Goal: Transaction & Acquisition: Book appointment/travel/reservation

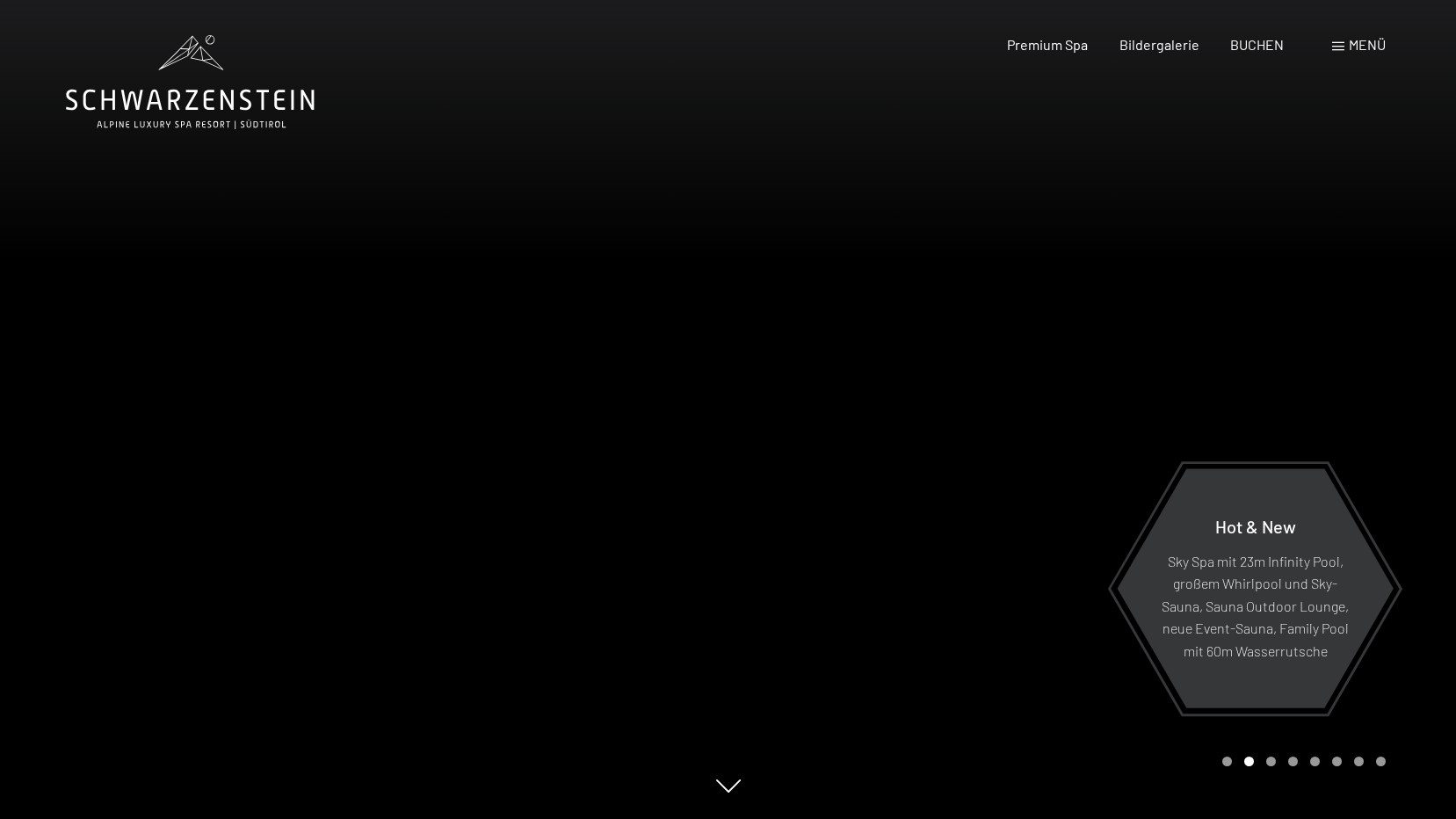
click at [273, 453] on div at bounding box center [364, 409] width 728 height 819
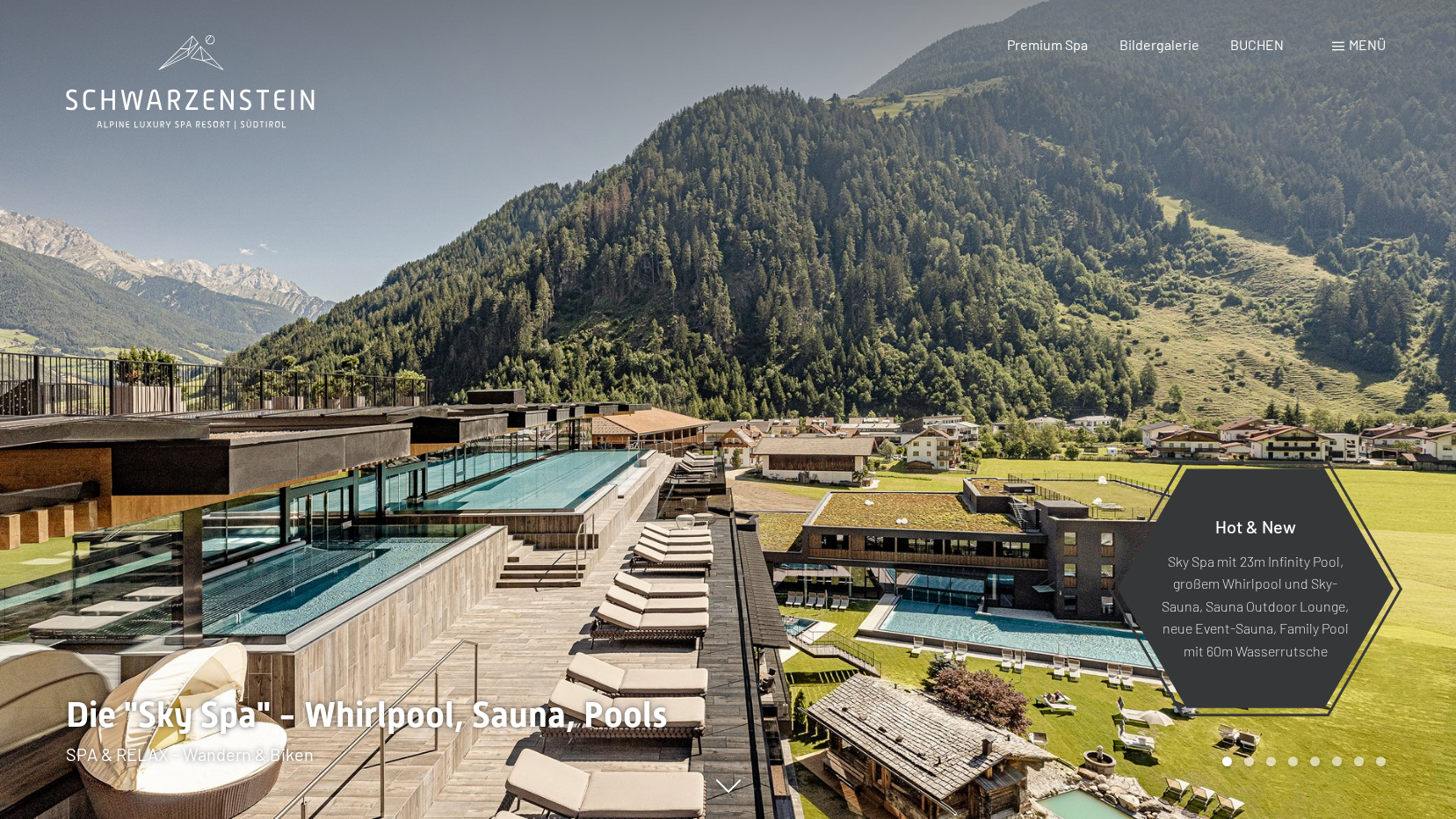
click at [1331, 379] on div at bounding box center [1092, 409] width 728 height 819
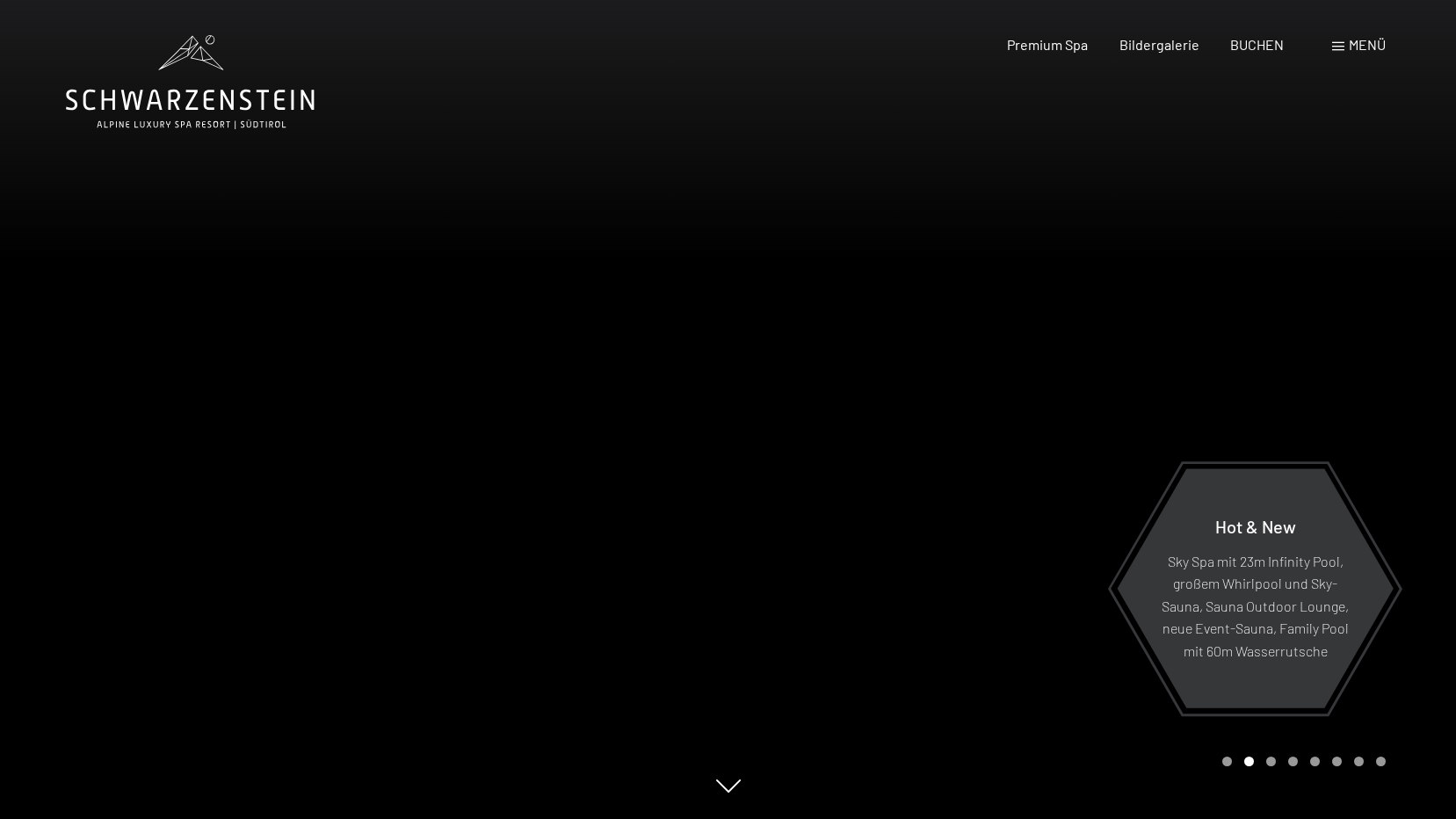
click at [1331, 379] on div at bounding box center [1092, 409] width 728 height 819
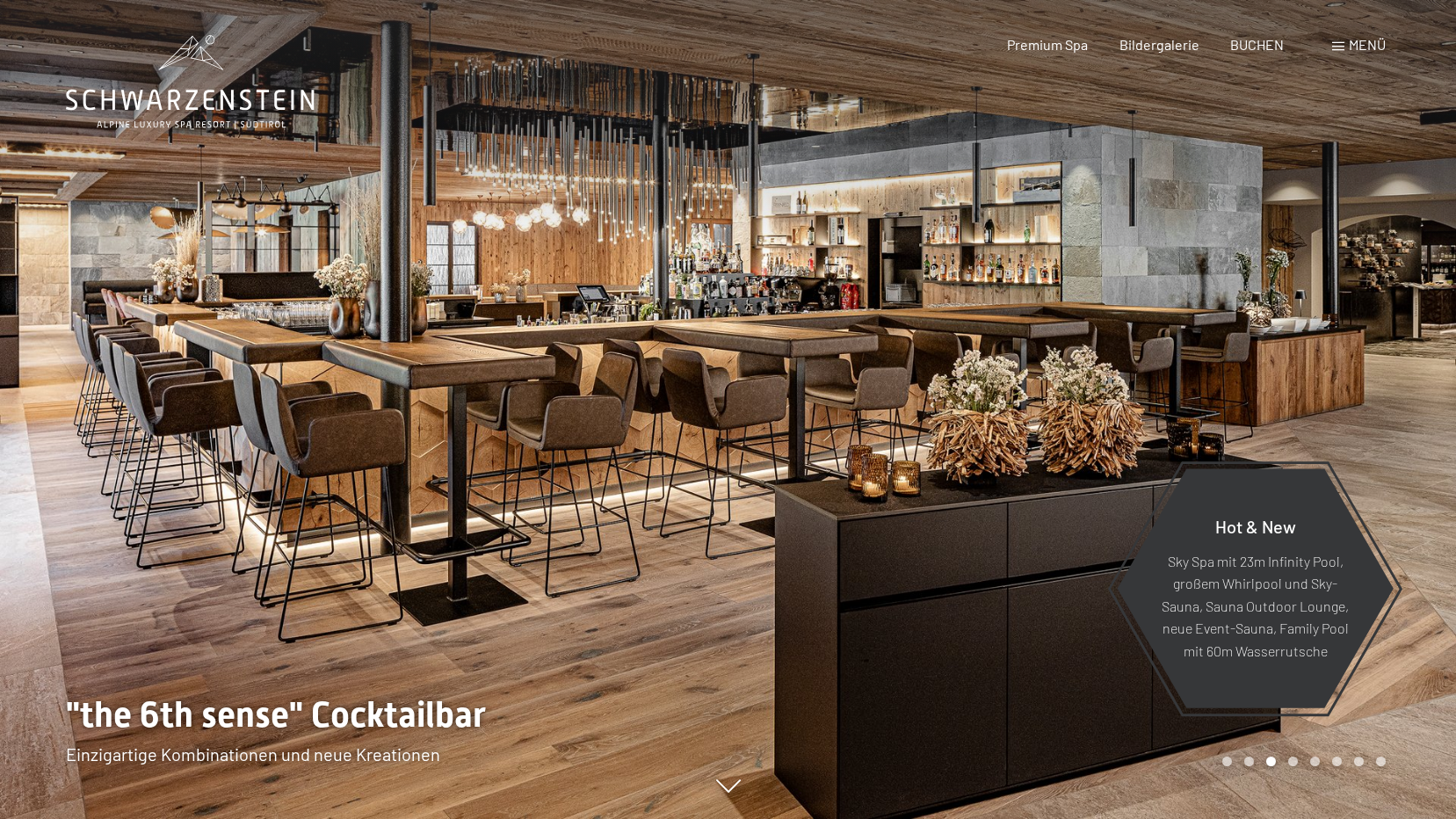
click at [1344, 393] on div at bounding box center [1092, 409] width 728 height 819
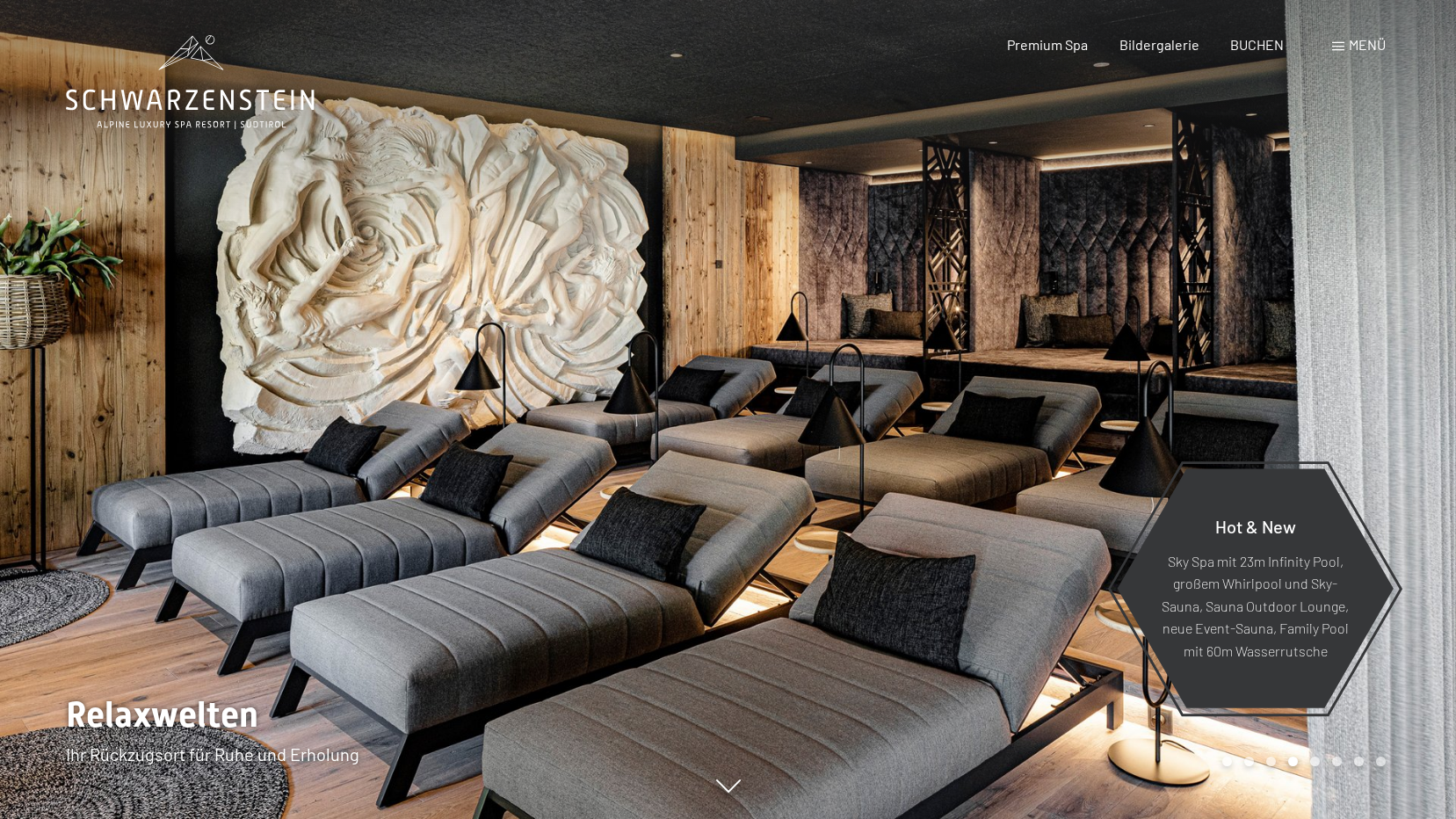
click at [1174, 352] on div at bounding box center [1092, 409] width 728 height 819
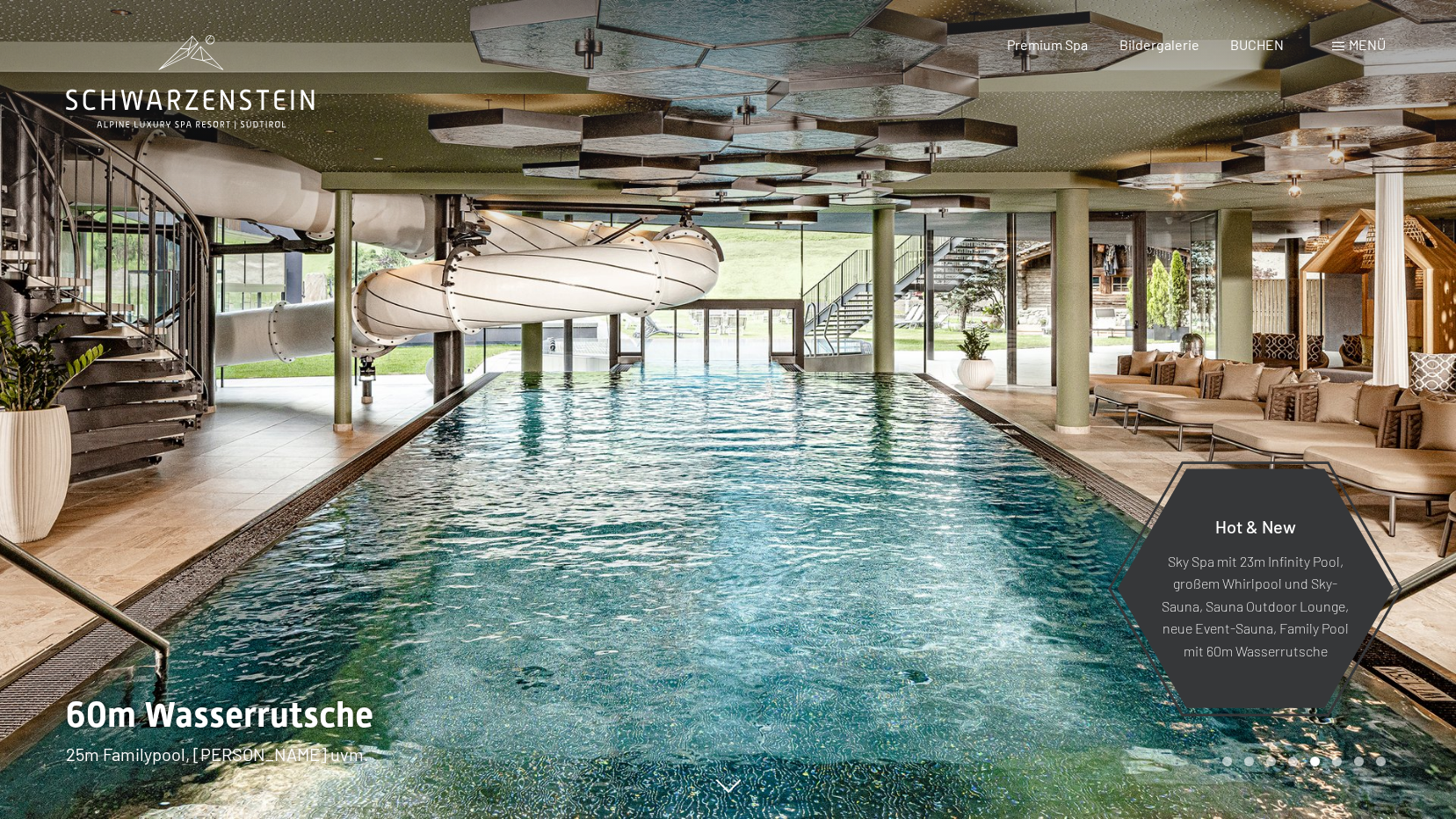
click at [1315, 310] on div at bounding box center [1092, 409] width 728 height 819
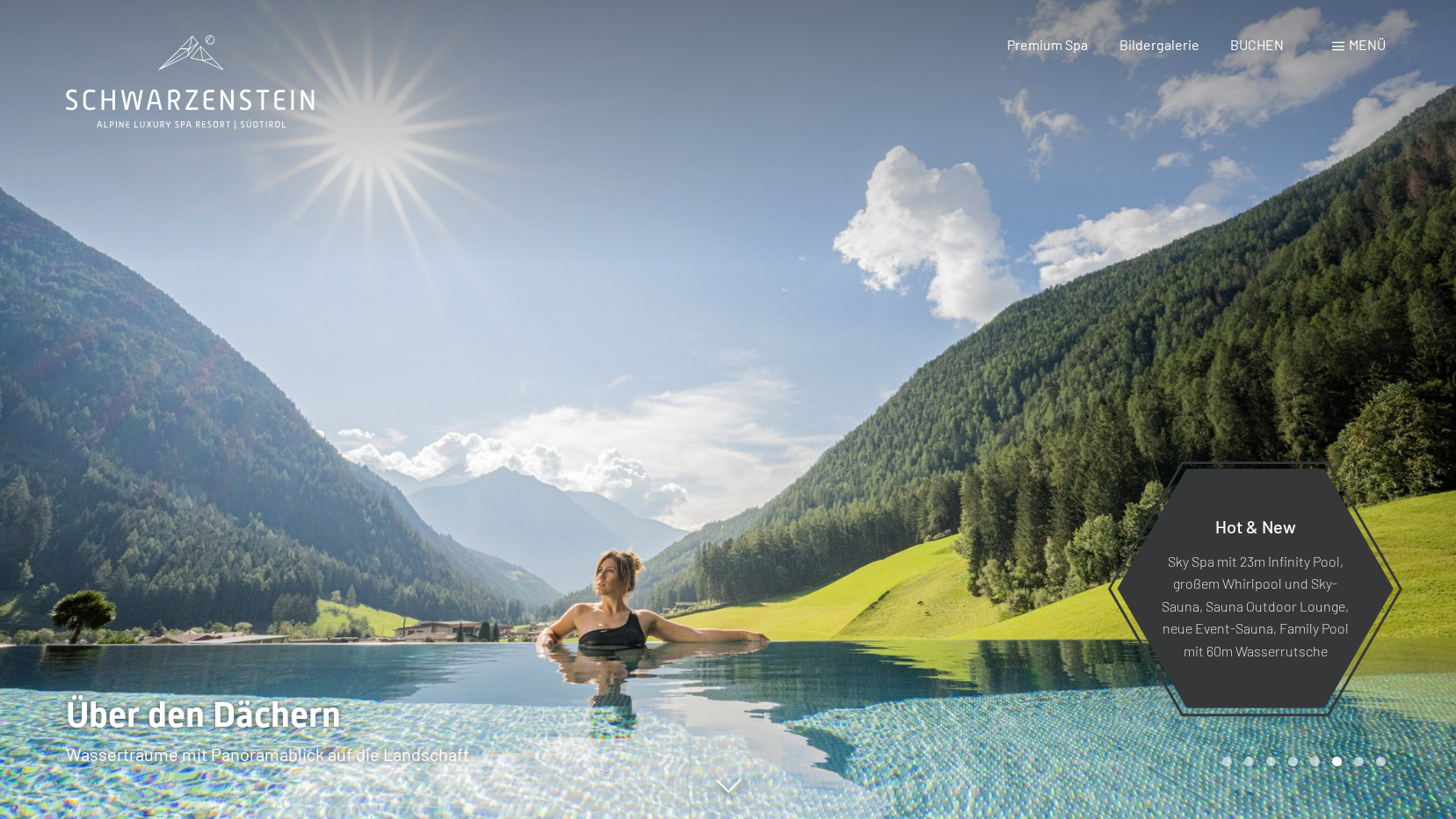
click at [1315, 310] on div at bounding box center [1092, 409] width 728 height 819
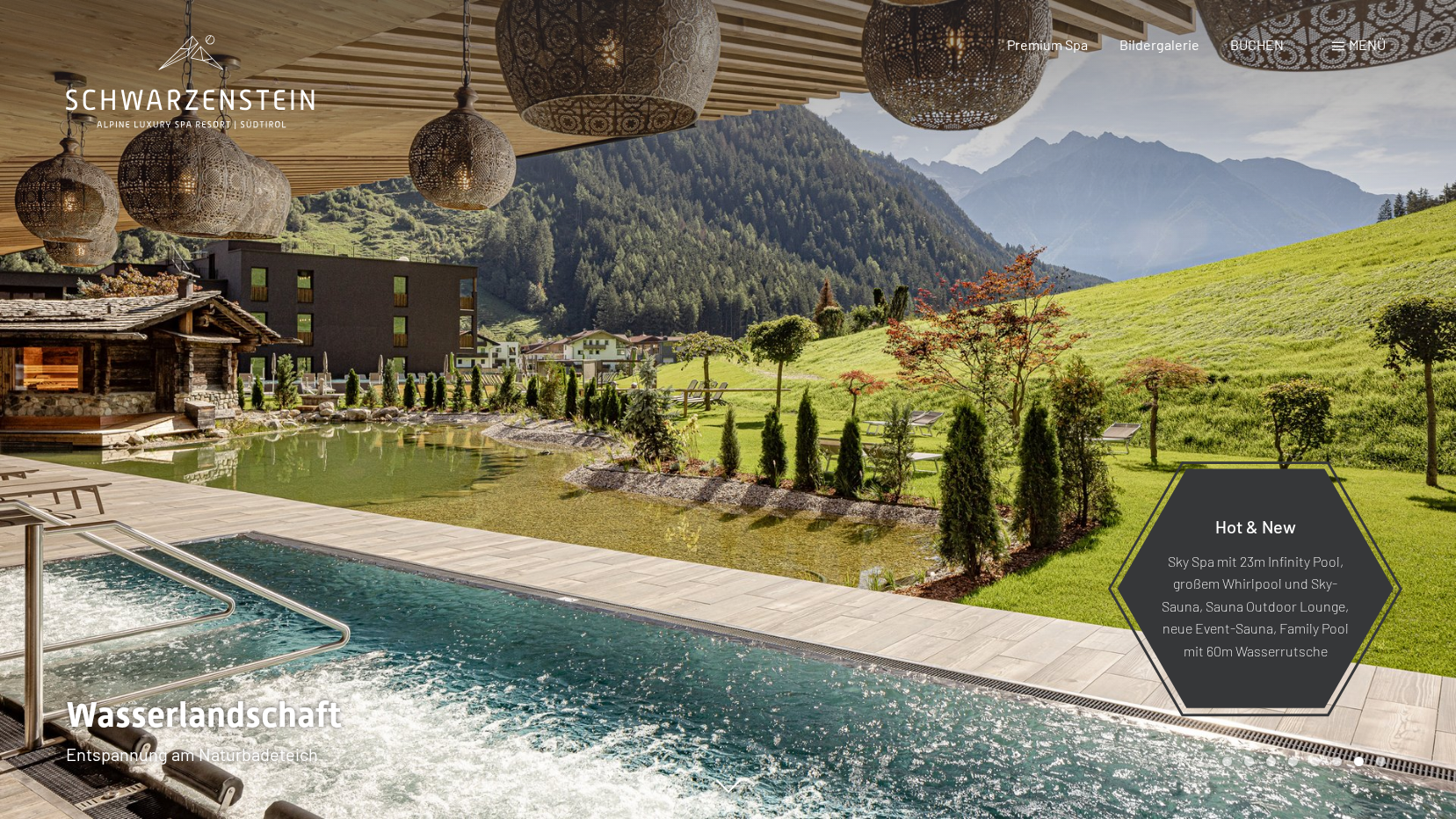
click at [1314, 308] on div at bounding box center [1092, 409] width 728 height 819
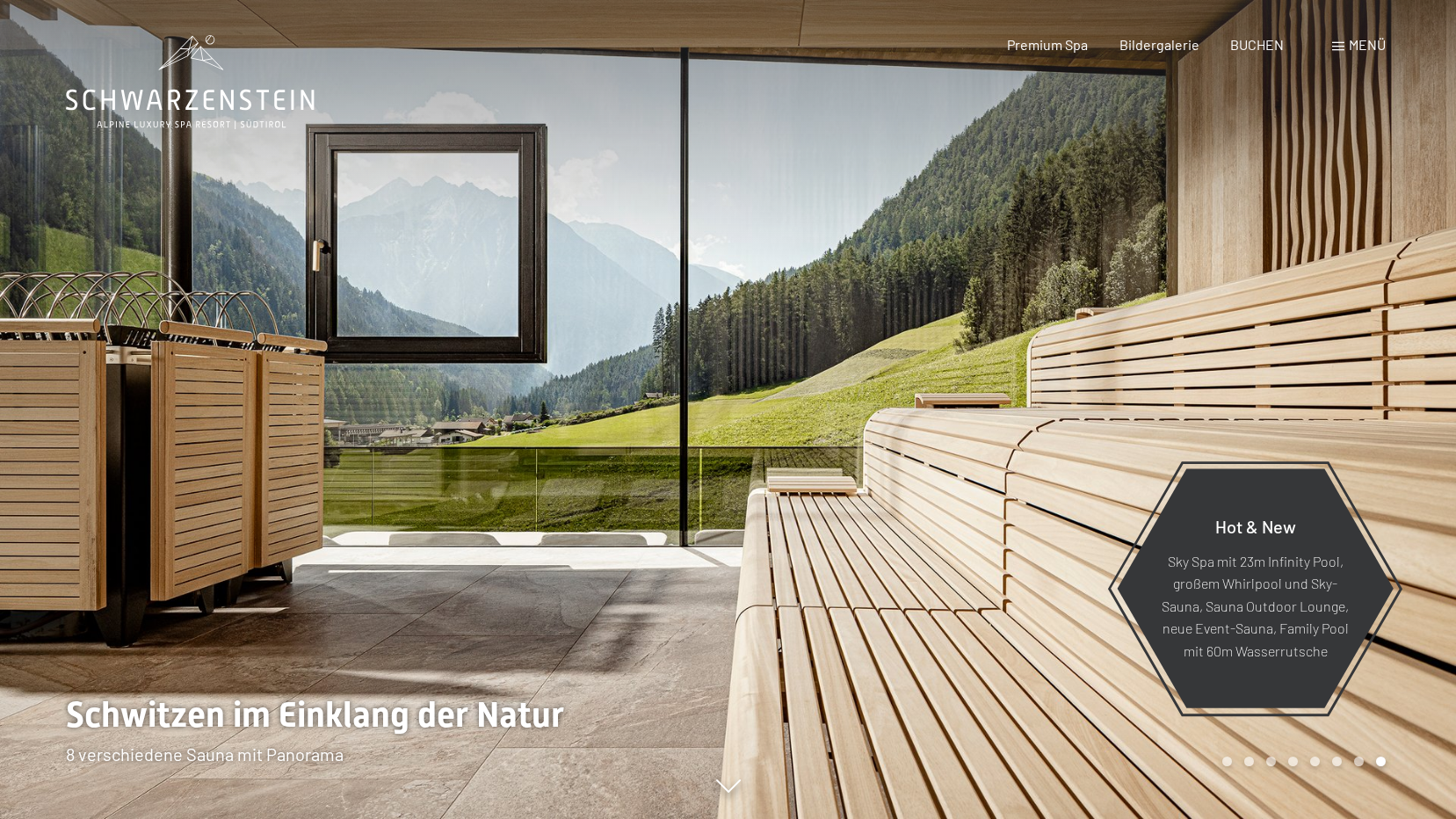
click at [1314, 306] on div at bounding box center [1092, 409] width 728 height 819
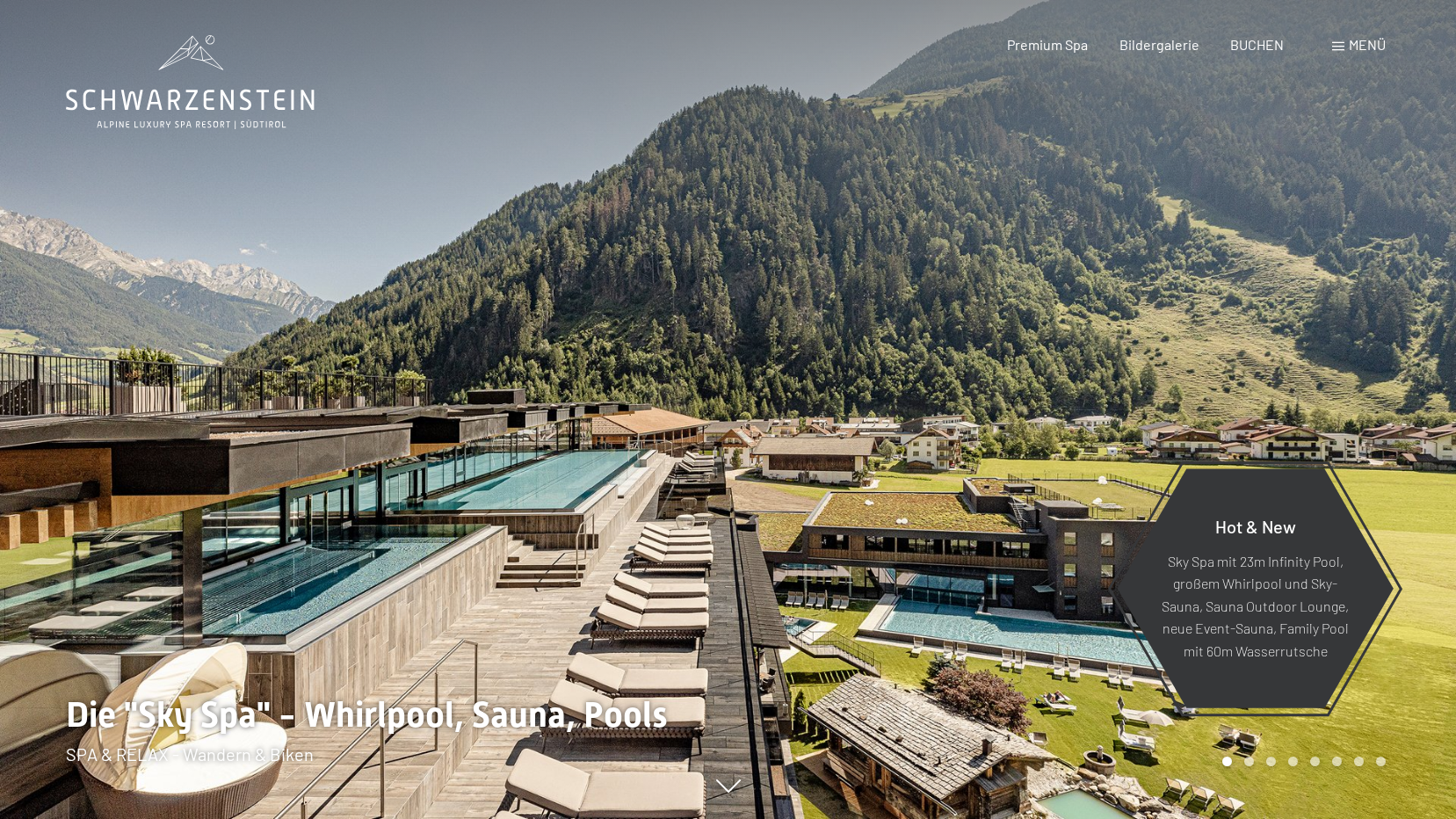
click at [1314, 305] on div at bounding box center [1092, 409] width 728 height 819
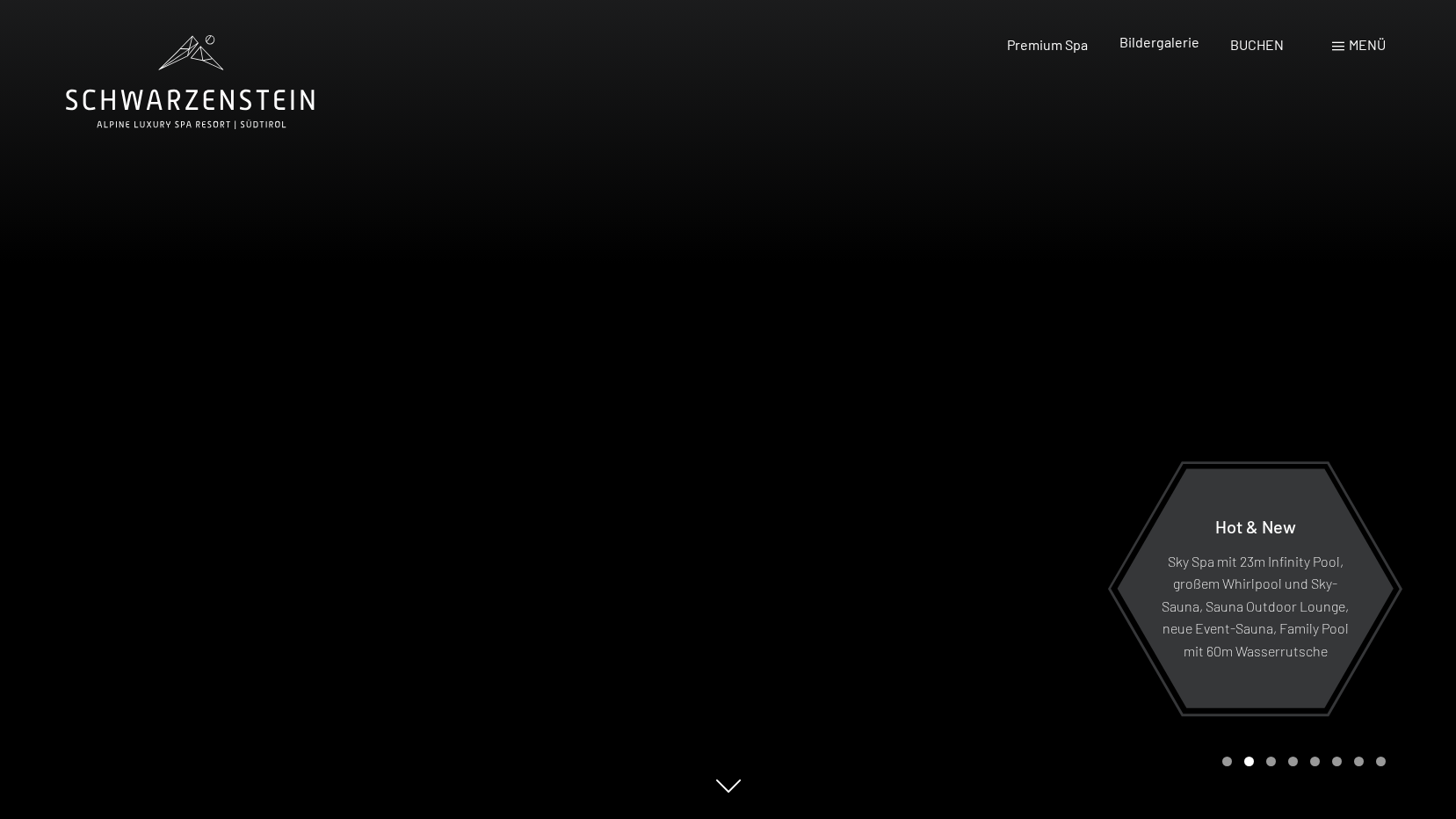
click at [1145, 47] on span "Bildergalerie" at bounding box center [1159, 41] width 80 height 17
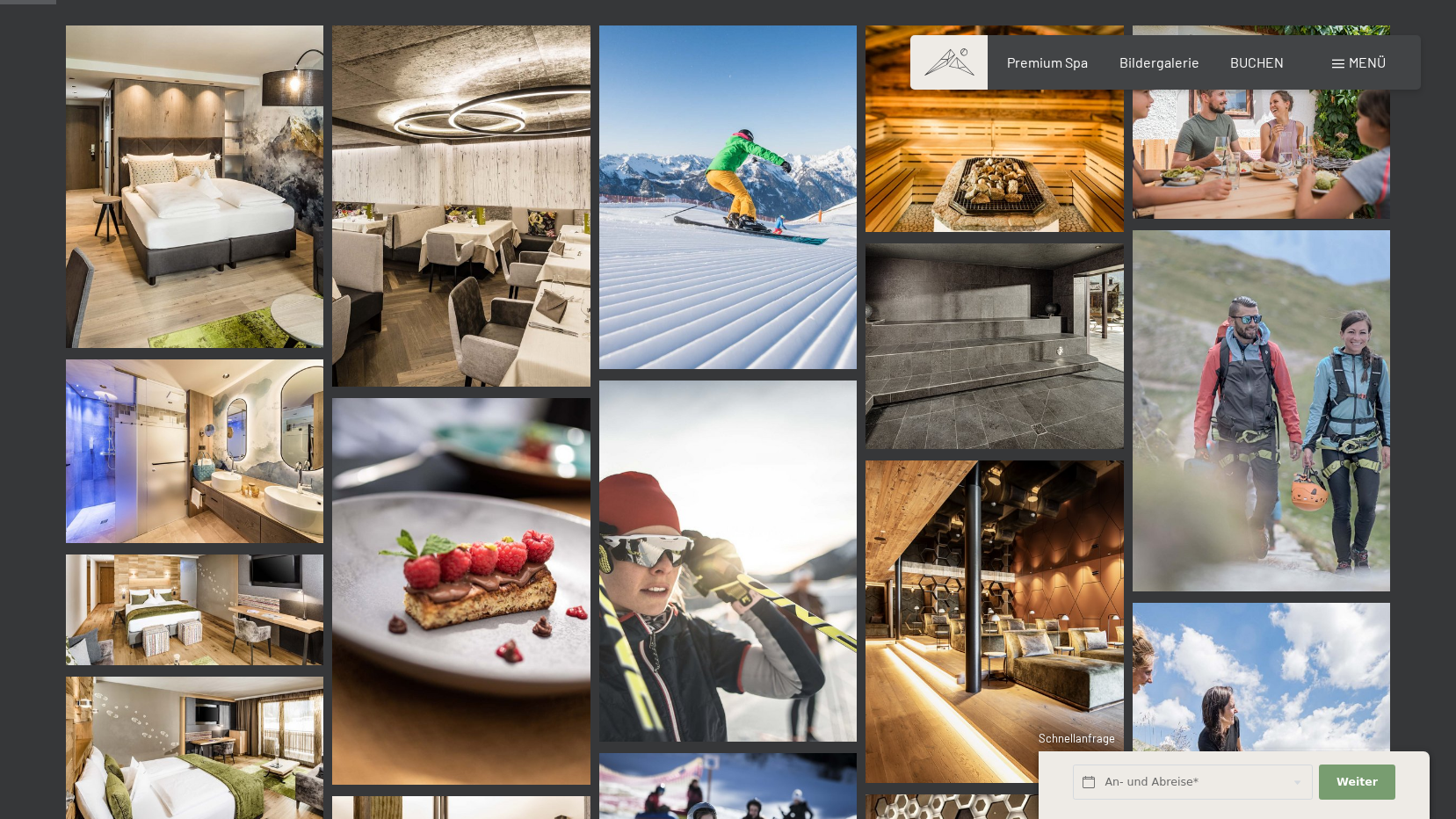
scroll to position [791, 0]
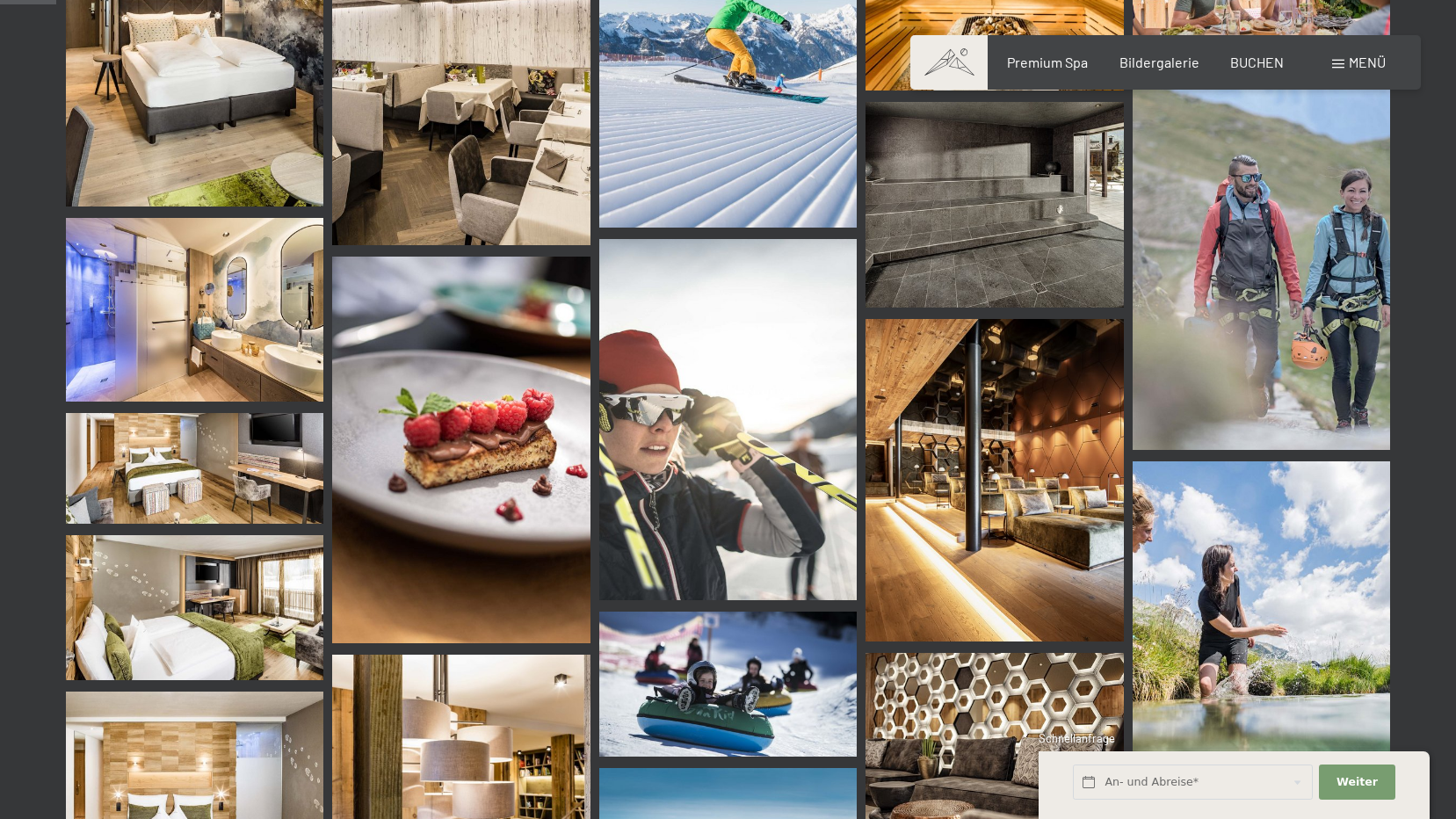
click at [966, 507] on img at bounding box center [993, 480] width 257 height 322
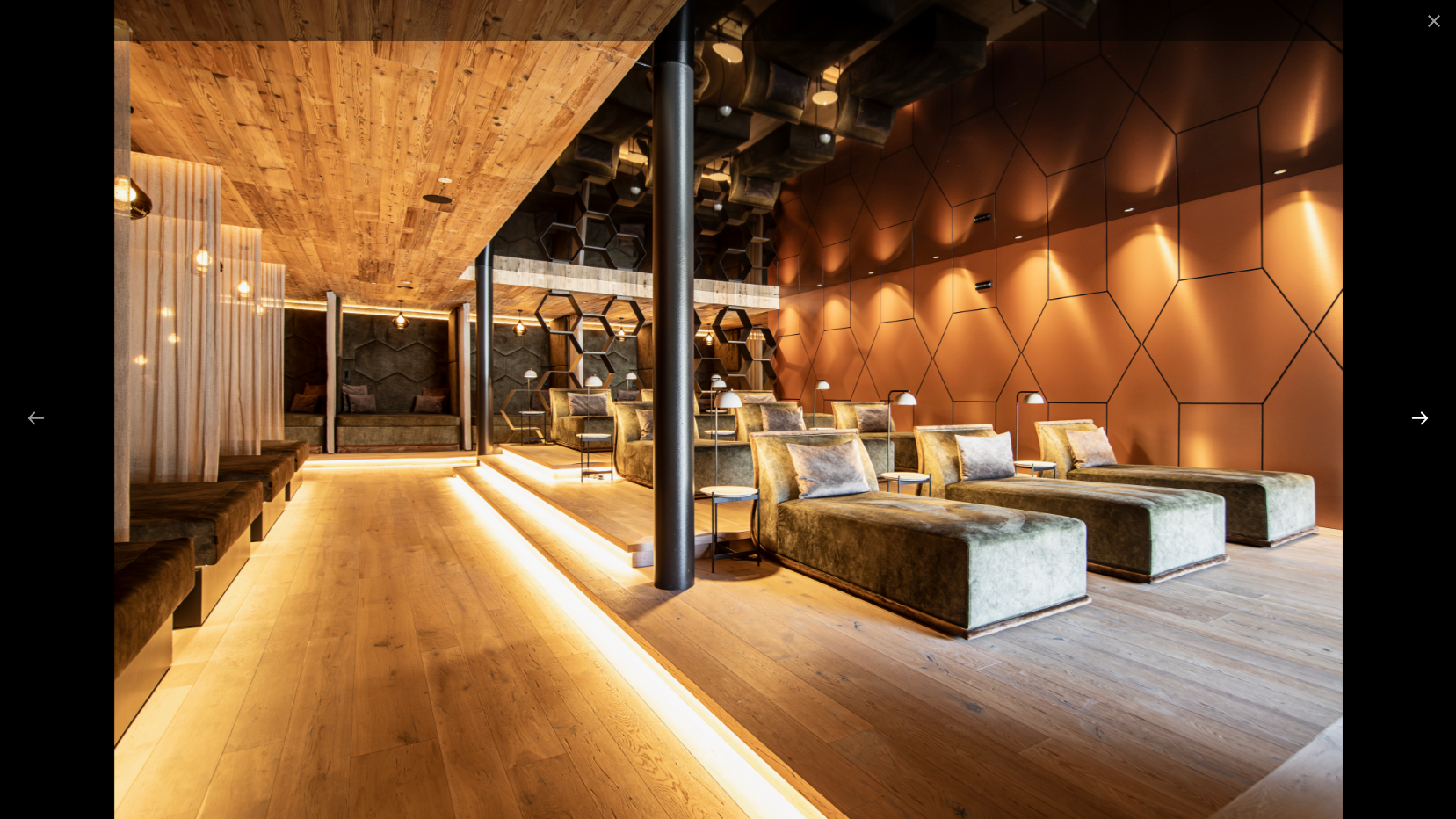
click at [1414, 416] on button "Next slide" at bounding box center [1419, 418] width 37 height 34
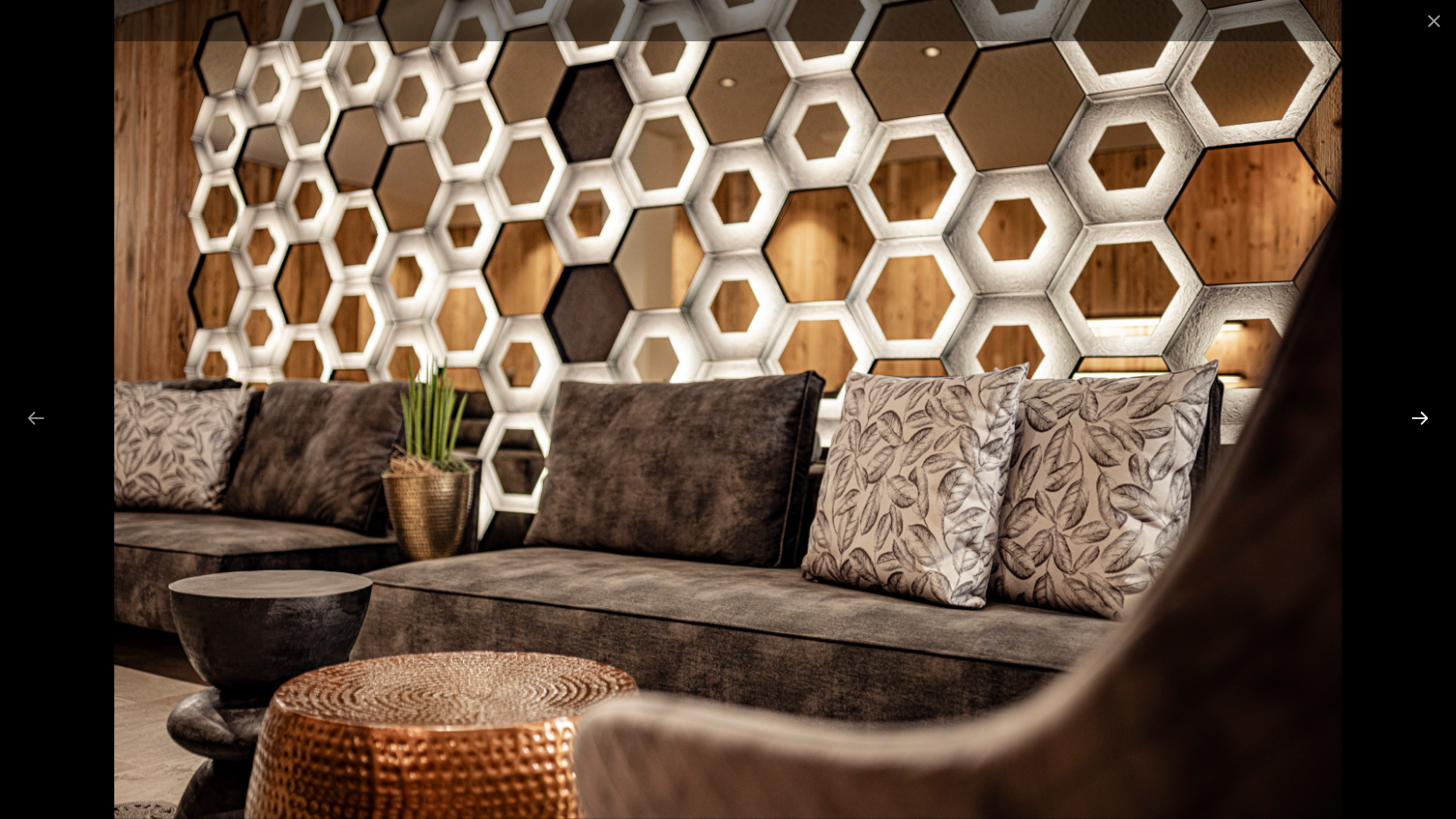
click at [1414, 416] on button "Next slide" at bounding box center [1419, 418] width 37 height 34
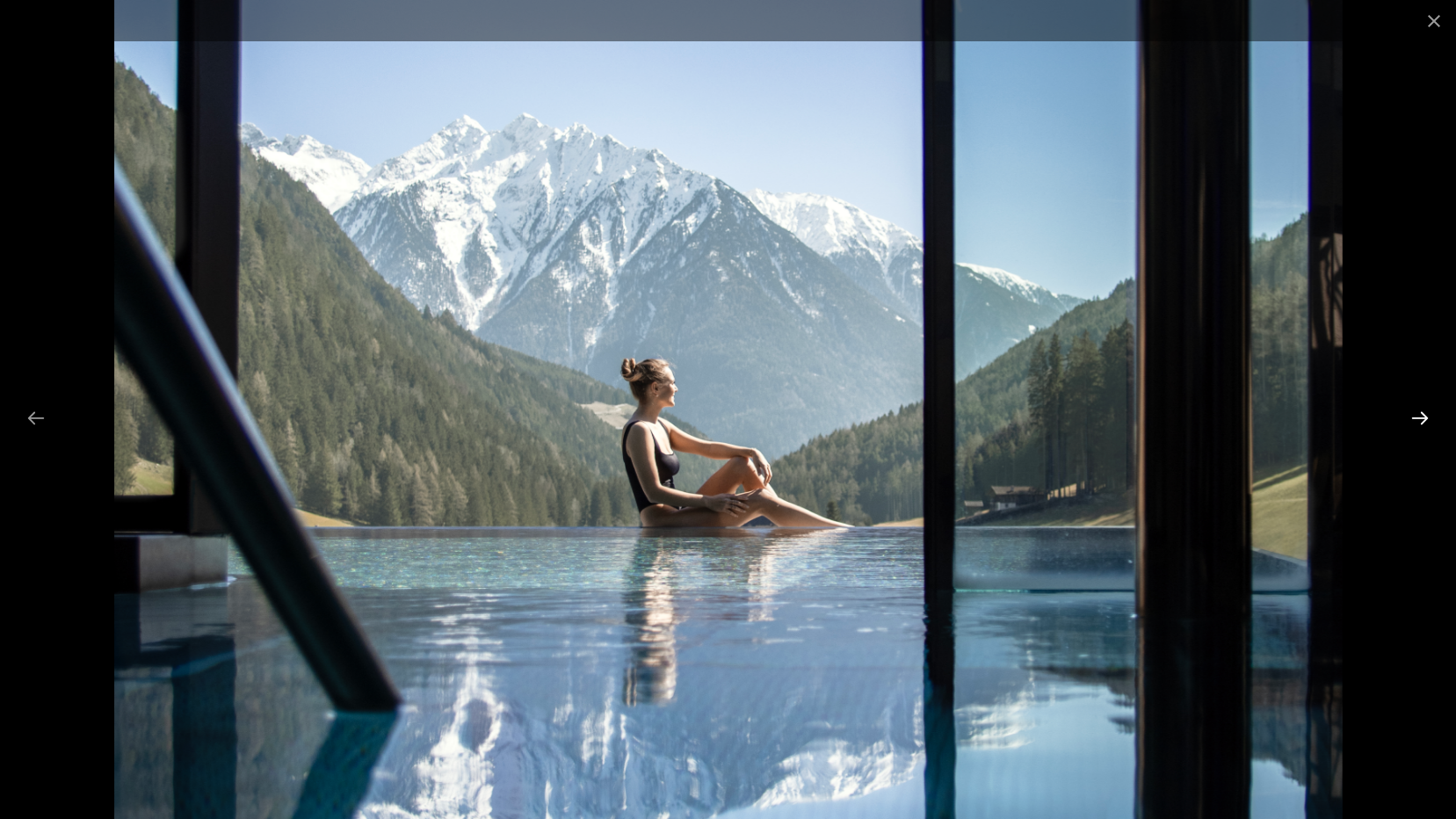
click at [1414, 416] on button "Next slide" at bounding box center [1419, 418] width 37 height 34
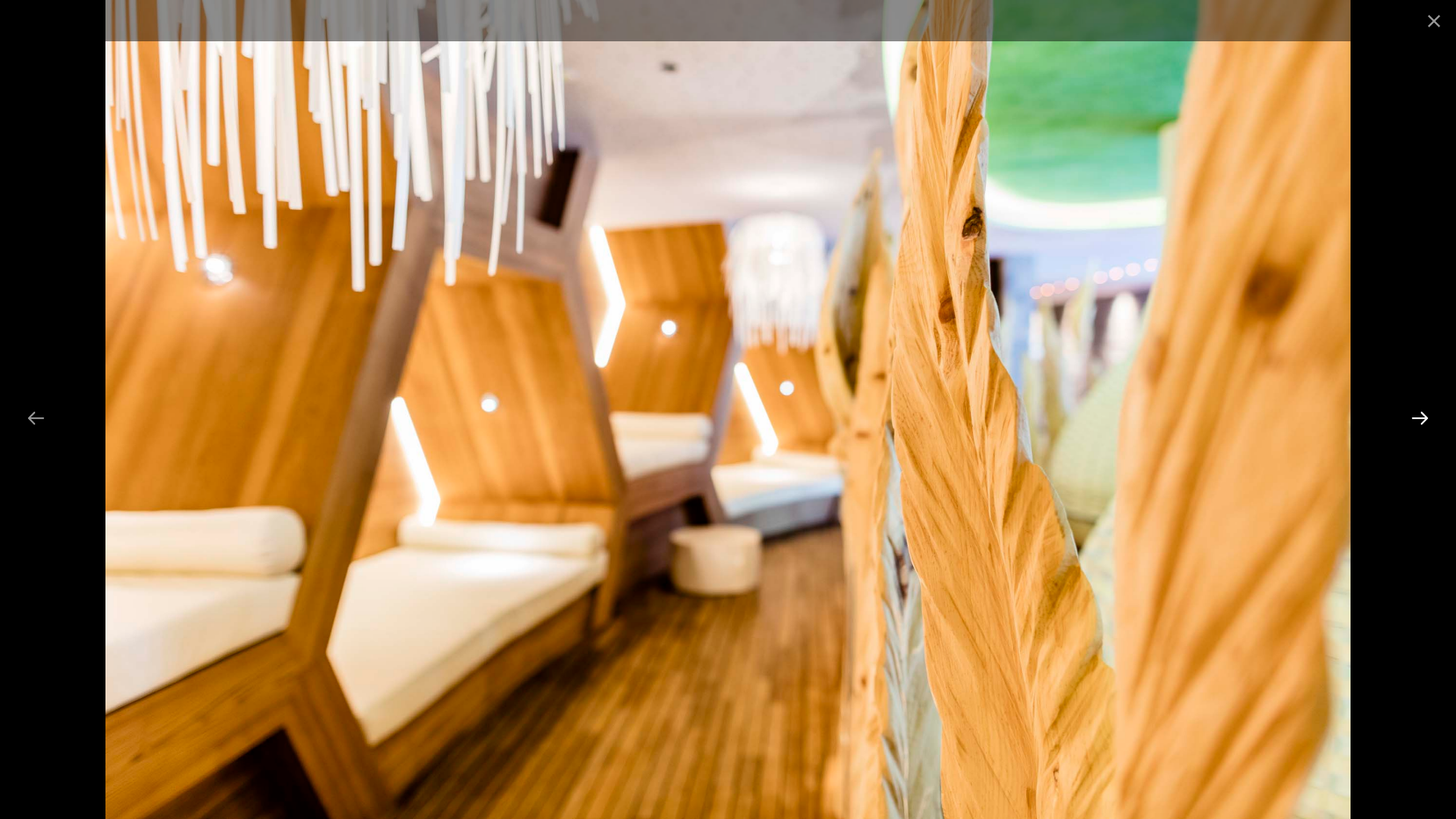
click at [1429, 412] on button "Next slide" at bounding box center [1419, 418] width 37 height 34
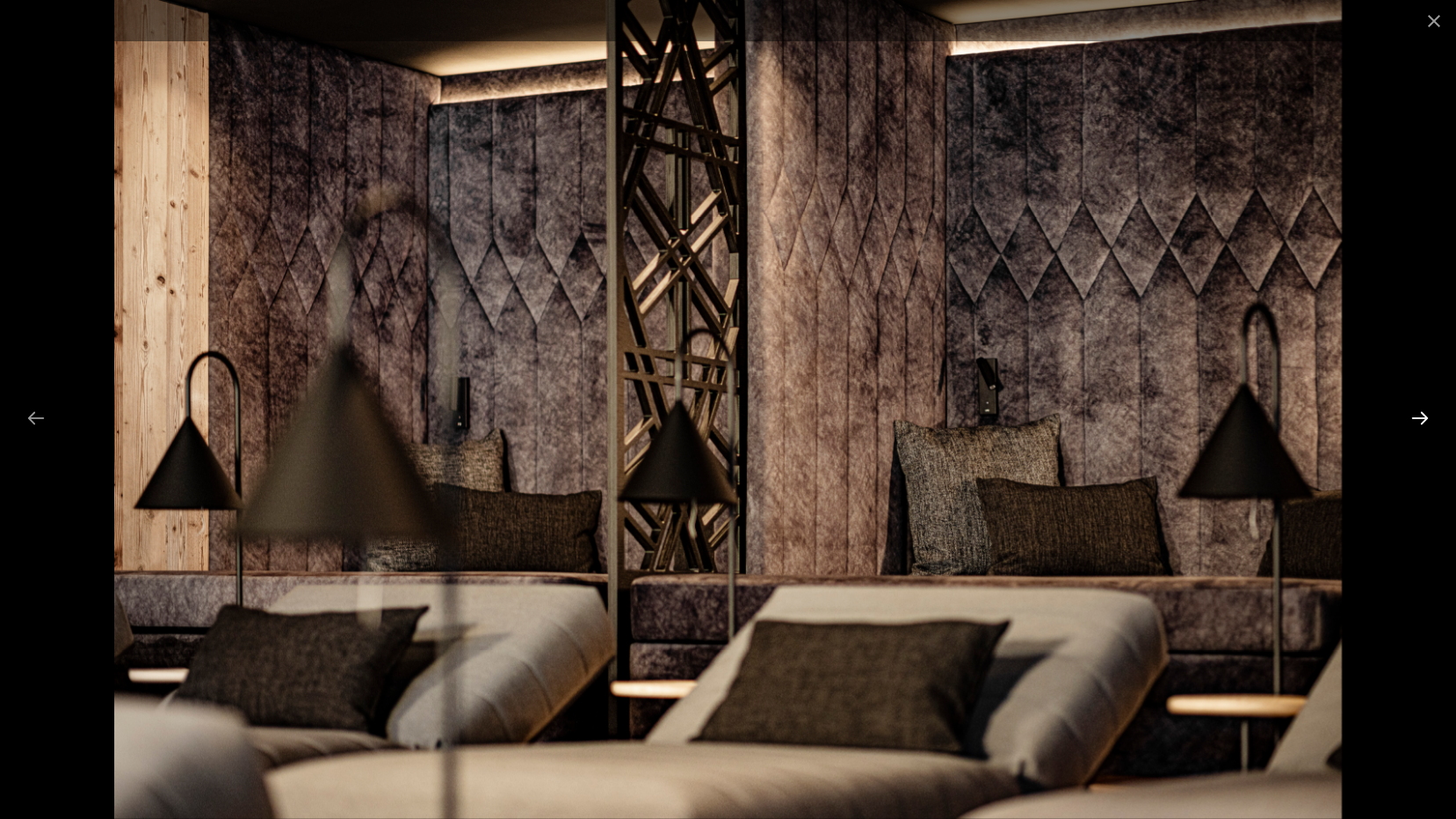
click at [1429, 412] on button "Next slide" at bounding box center [1419, 418] width 37 height 34
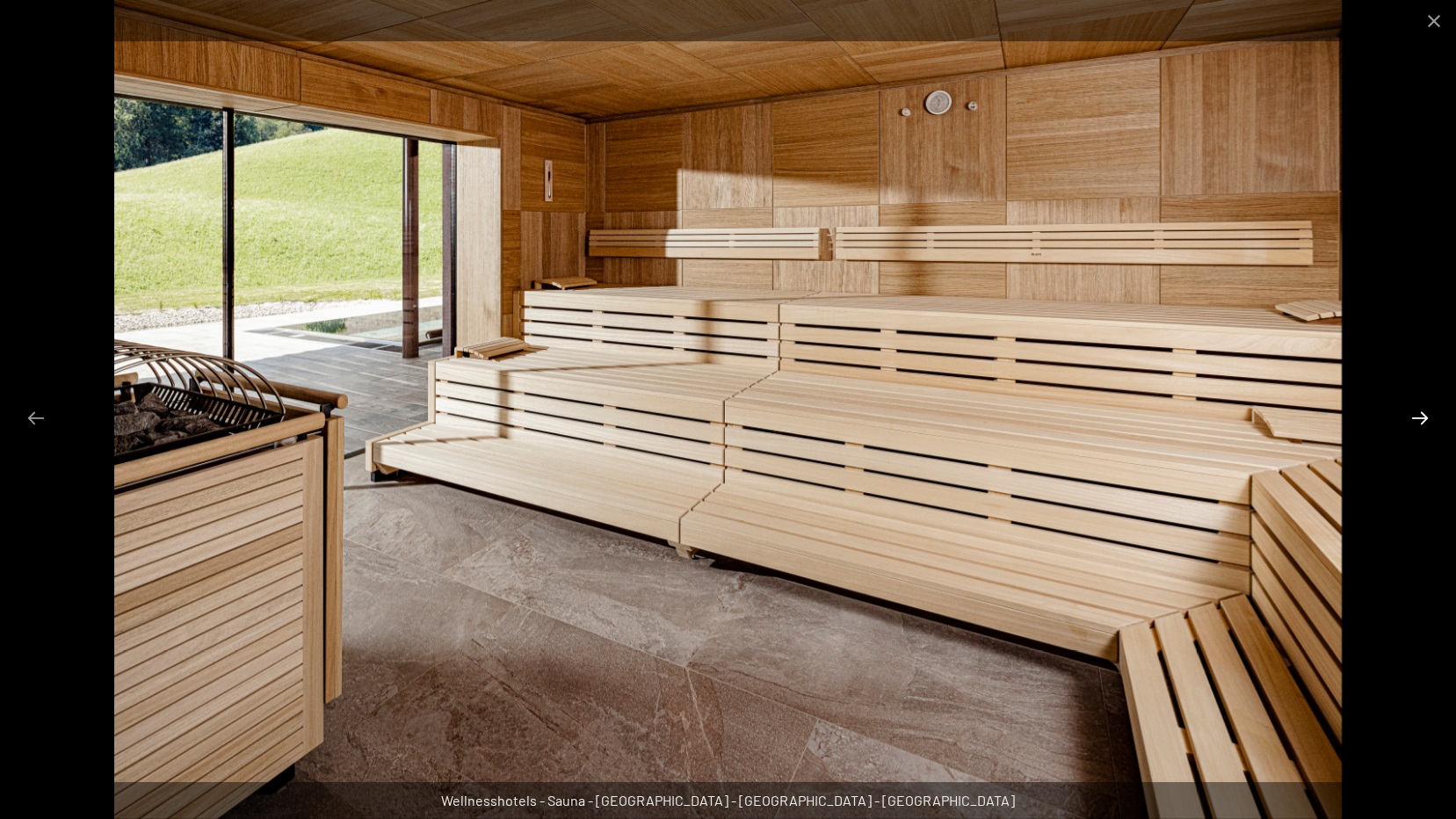
click at [1429, 412] on button "Next slide" at bounding box center [1419, 418] width 37 height 34
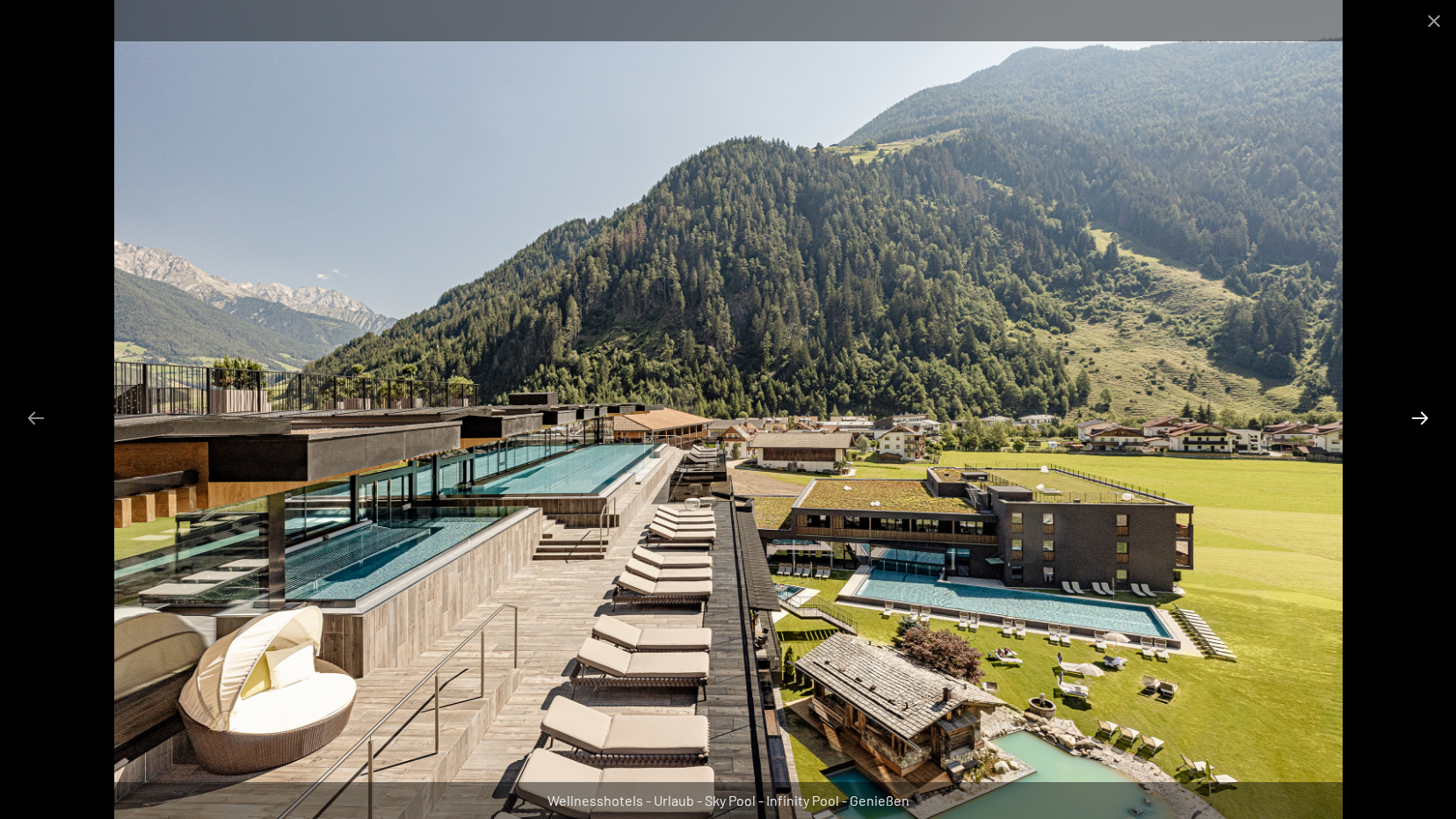
click at [1421, 413] on button "Next slide" at bounding box center [1419, 418] width 37 height 34
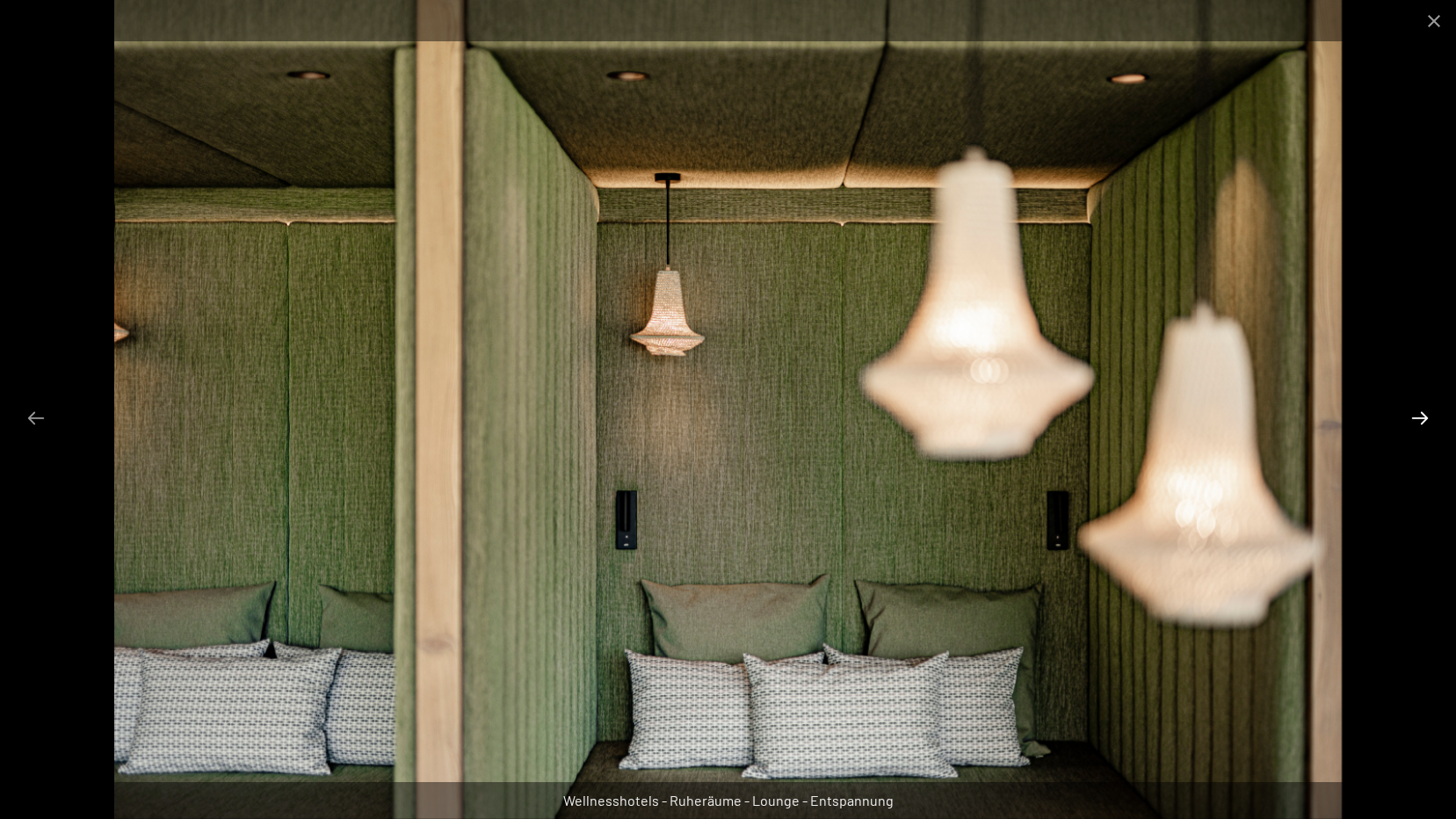
click at [1421, 413] on button "Next slide" at bounding box center [1419, 418] width 37 height 34
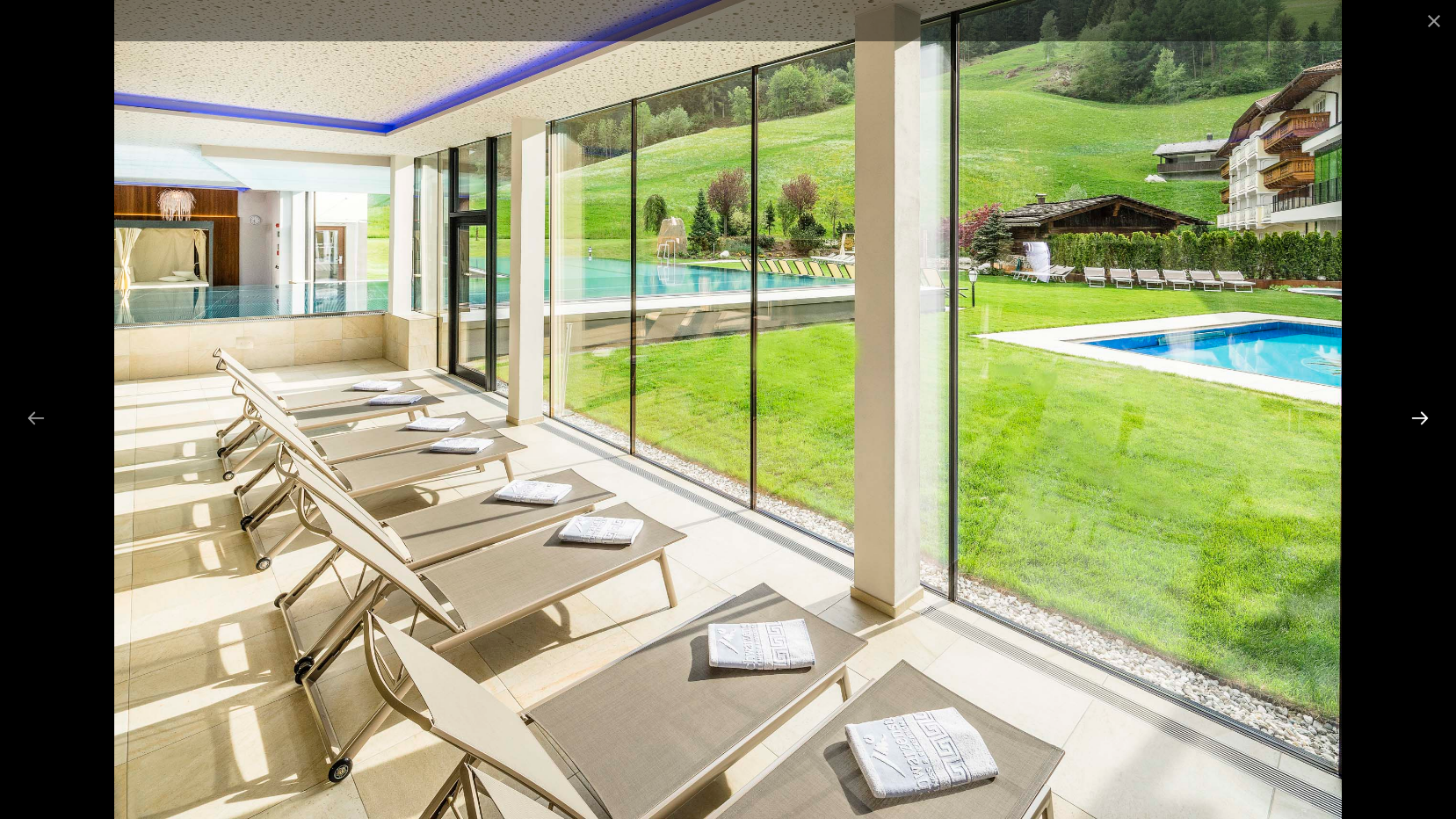
click at [1421, 413] on button "Next slide" at bounding box center [1419, 418] width 37 height 34
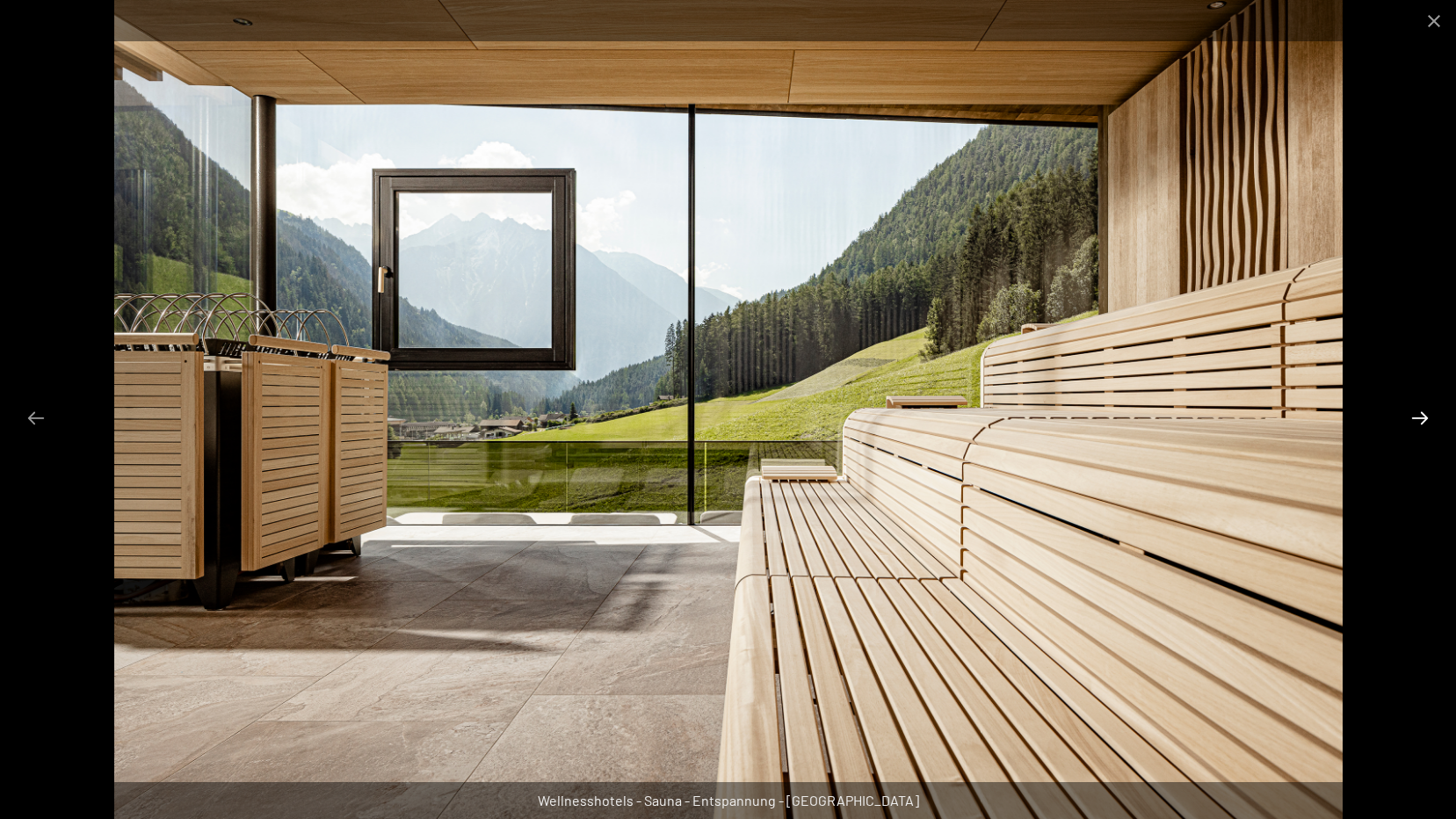
click at [1421, 413] on button "Next slide" at bounding box center [1419, 418] width 37 height 34
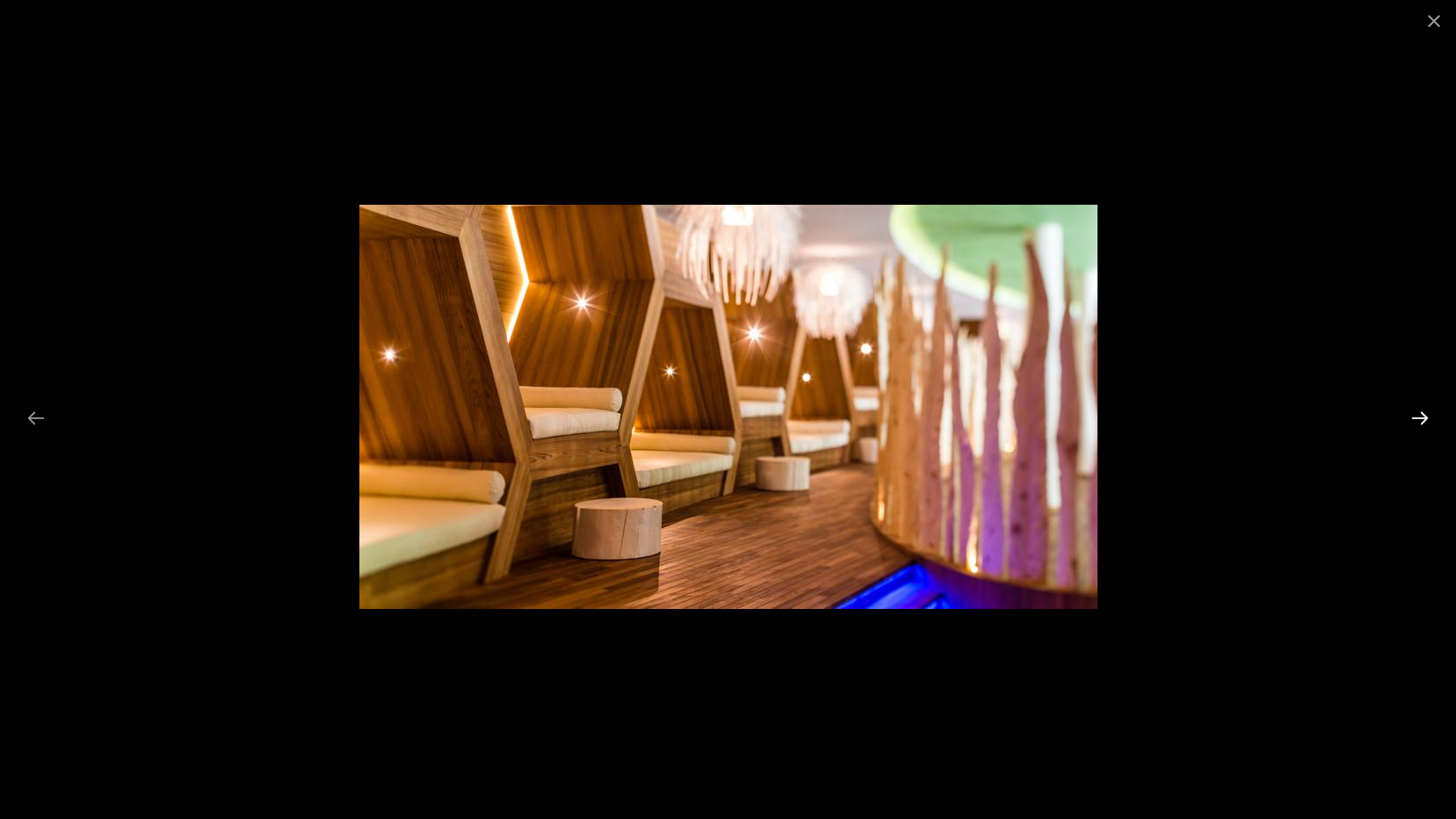
click at [1421, 413] on button "Next slide" at bounding box center [1419, 418] width 37 height 34
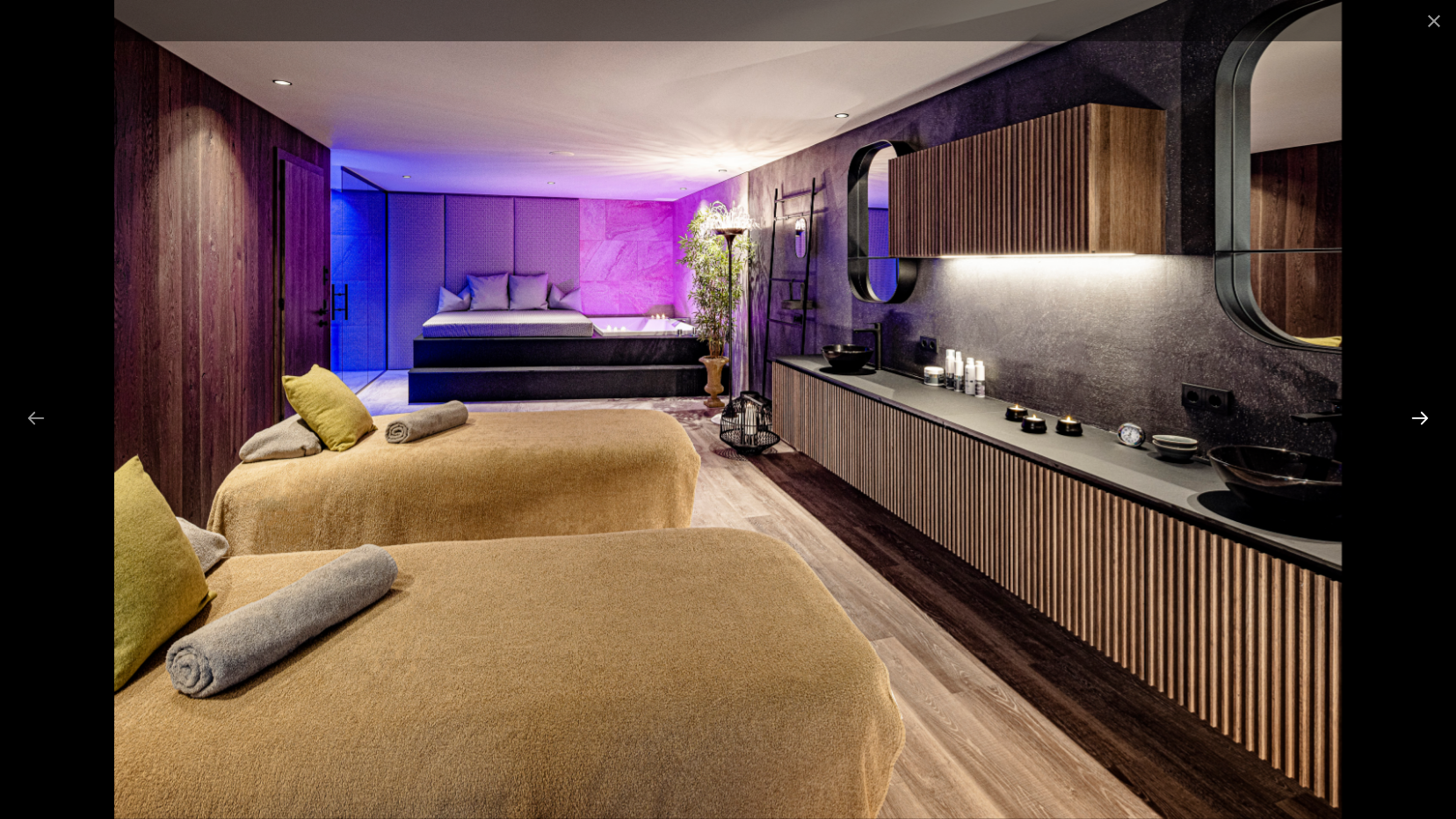
click at [1421, 413] on button "Next slide" at bounding box center [1419, 418] width 37 height 34
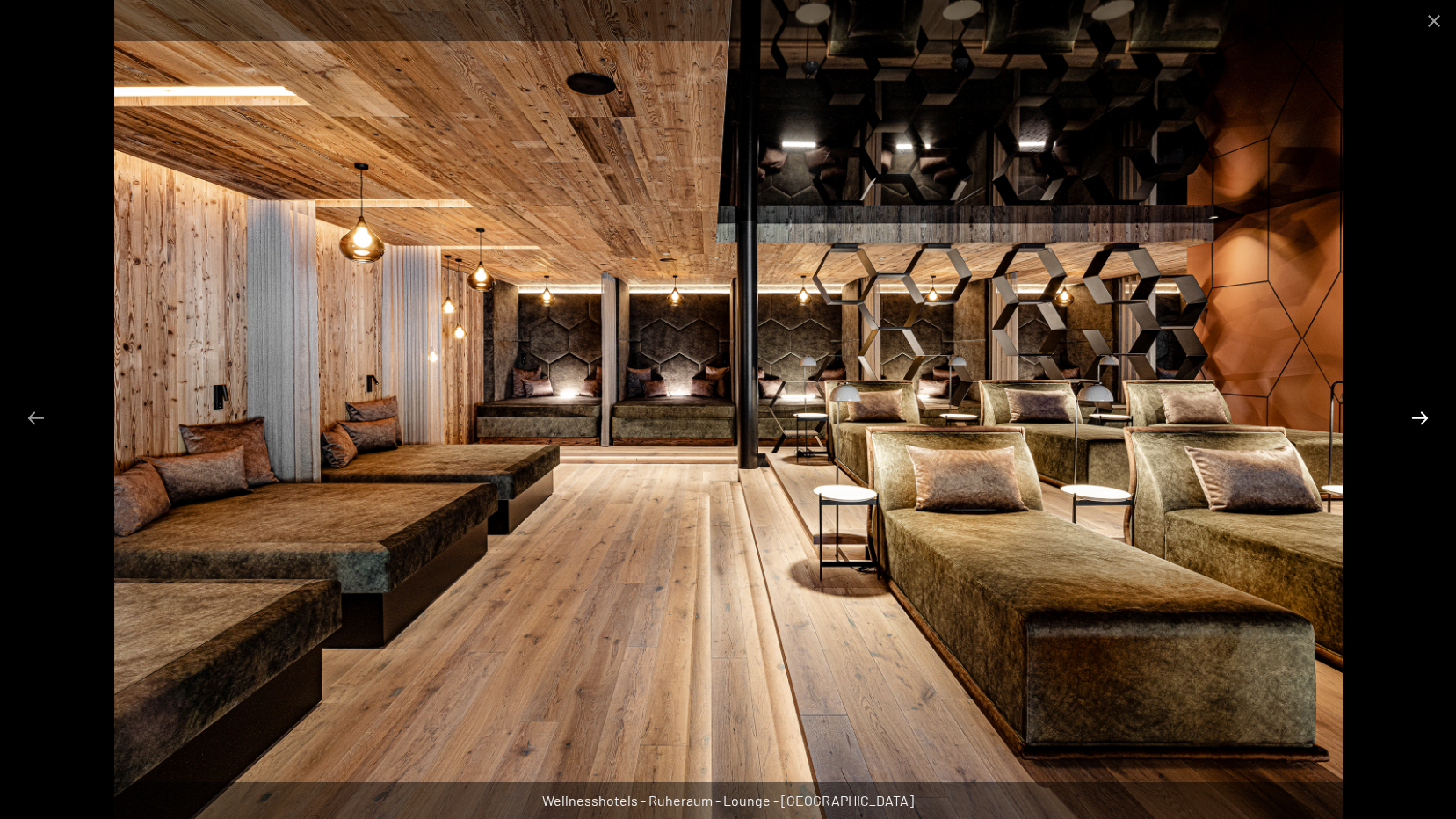
click at [1421, 413] on button "Next slide" at bounding box center [1419, 418] width 37 height 34
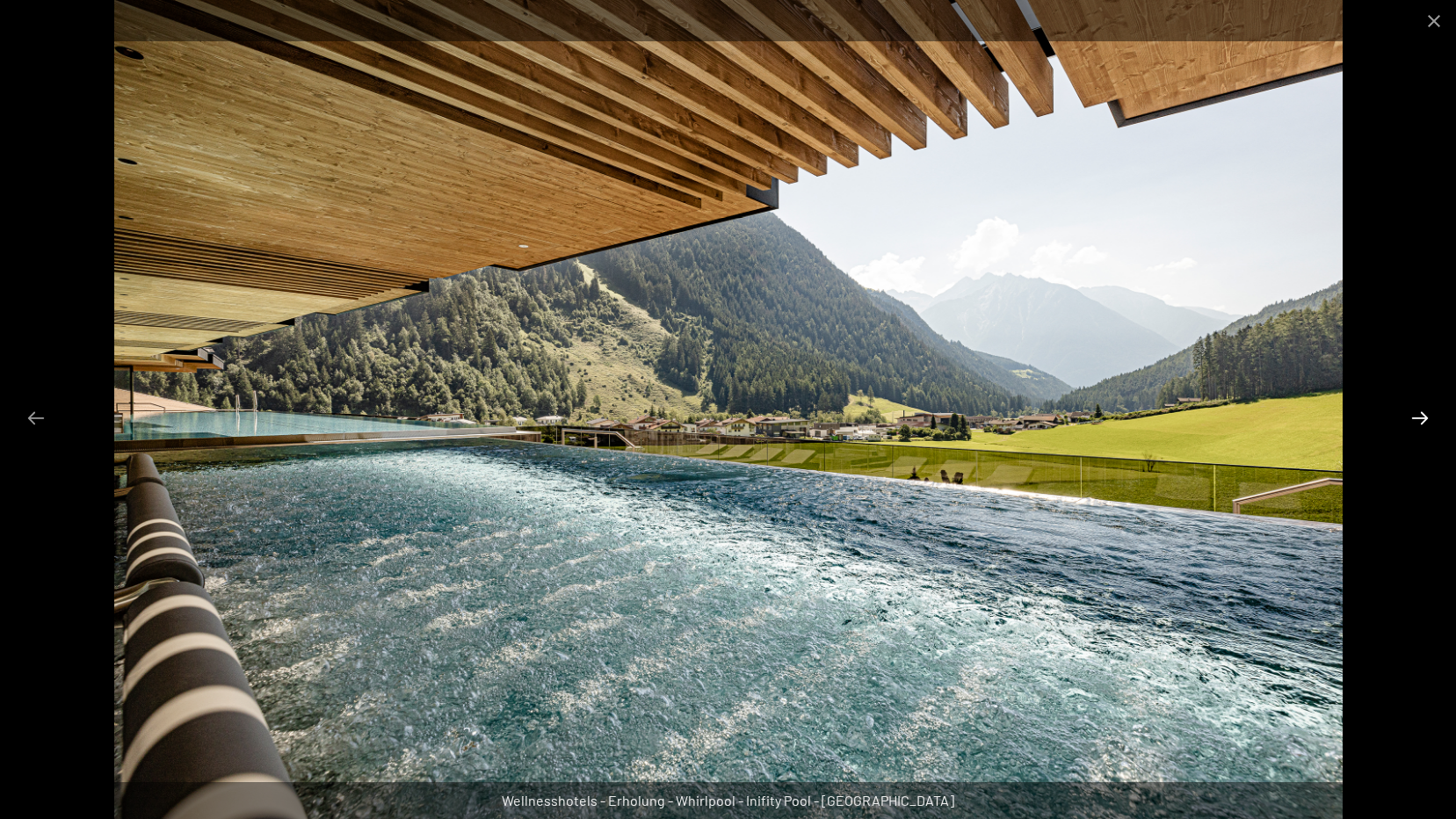
click at [1421, 413] on button "Next slide" at bounding box center [1419, 418] width 37 height 34
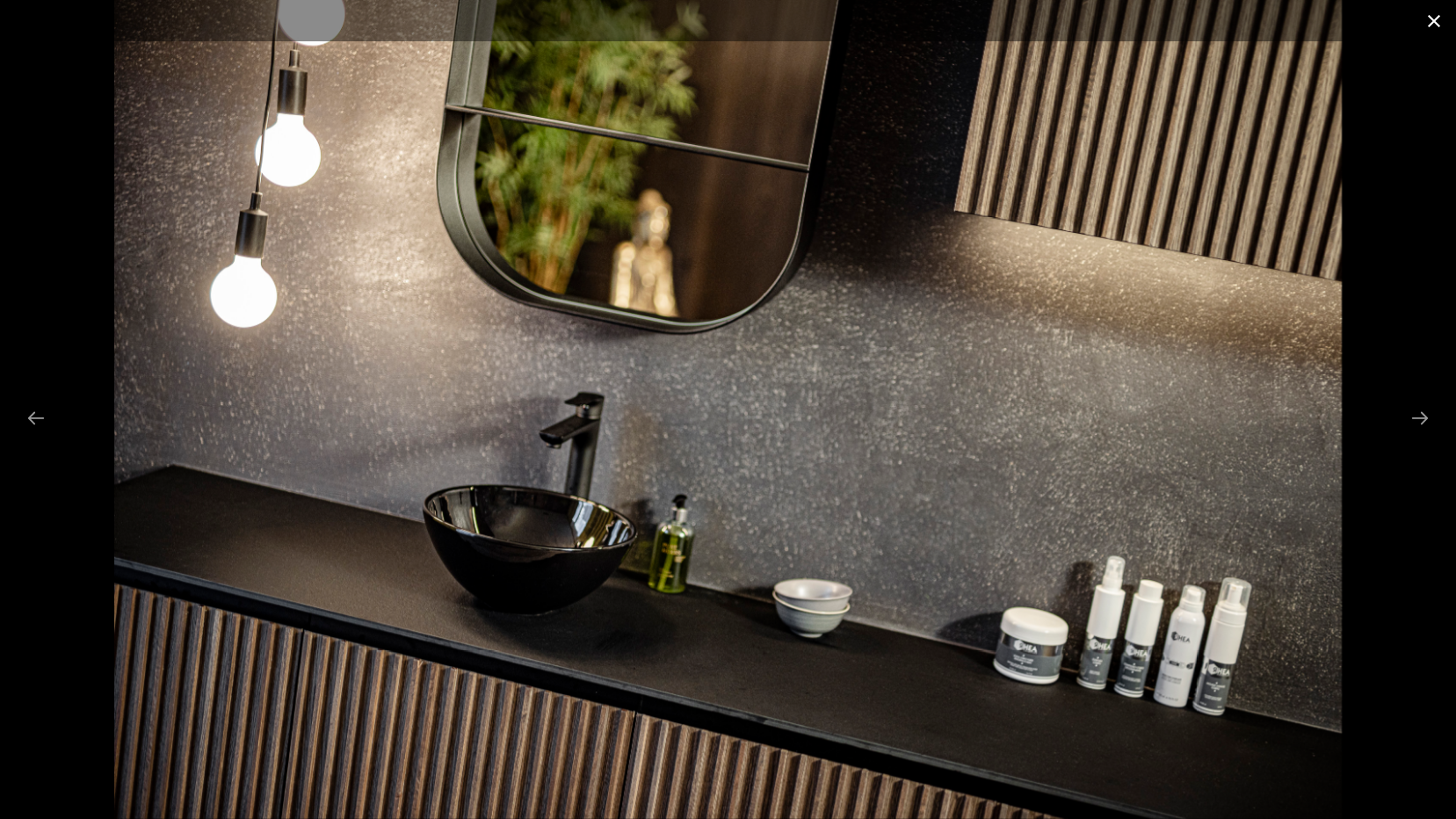
click at [1435, 18] on button "Close gallery" at bounding box center [1434, 20] width 44 height 41
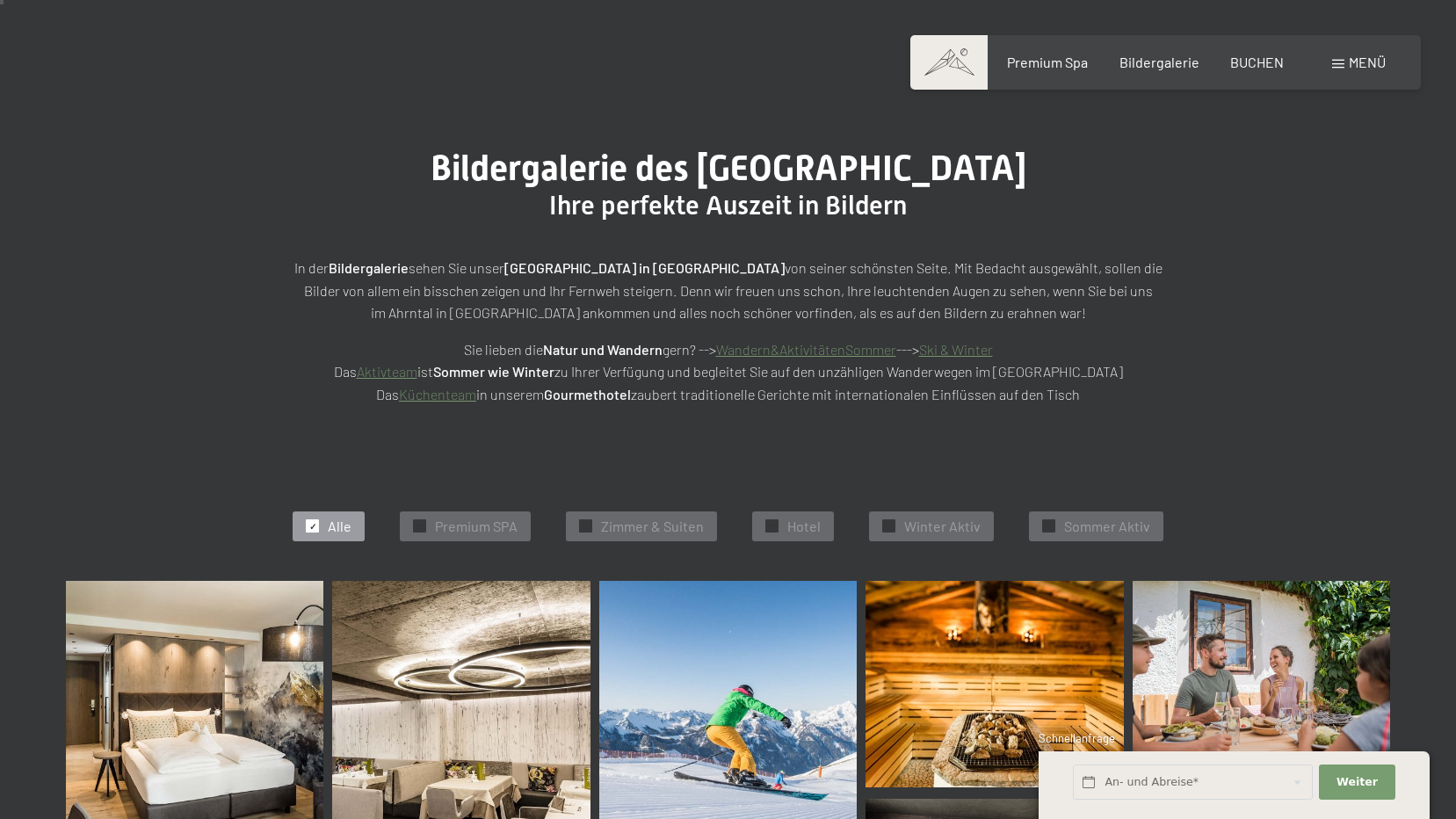
scroll to position [0, 0]
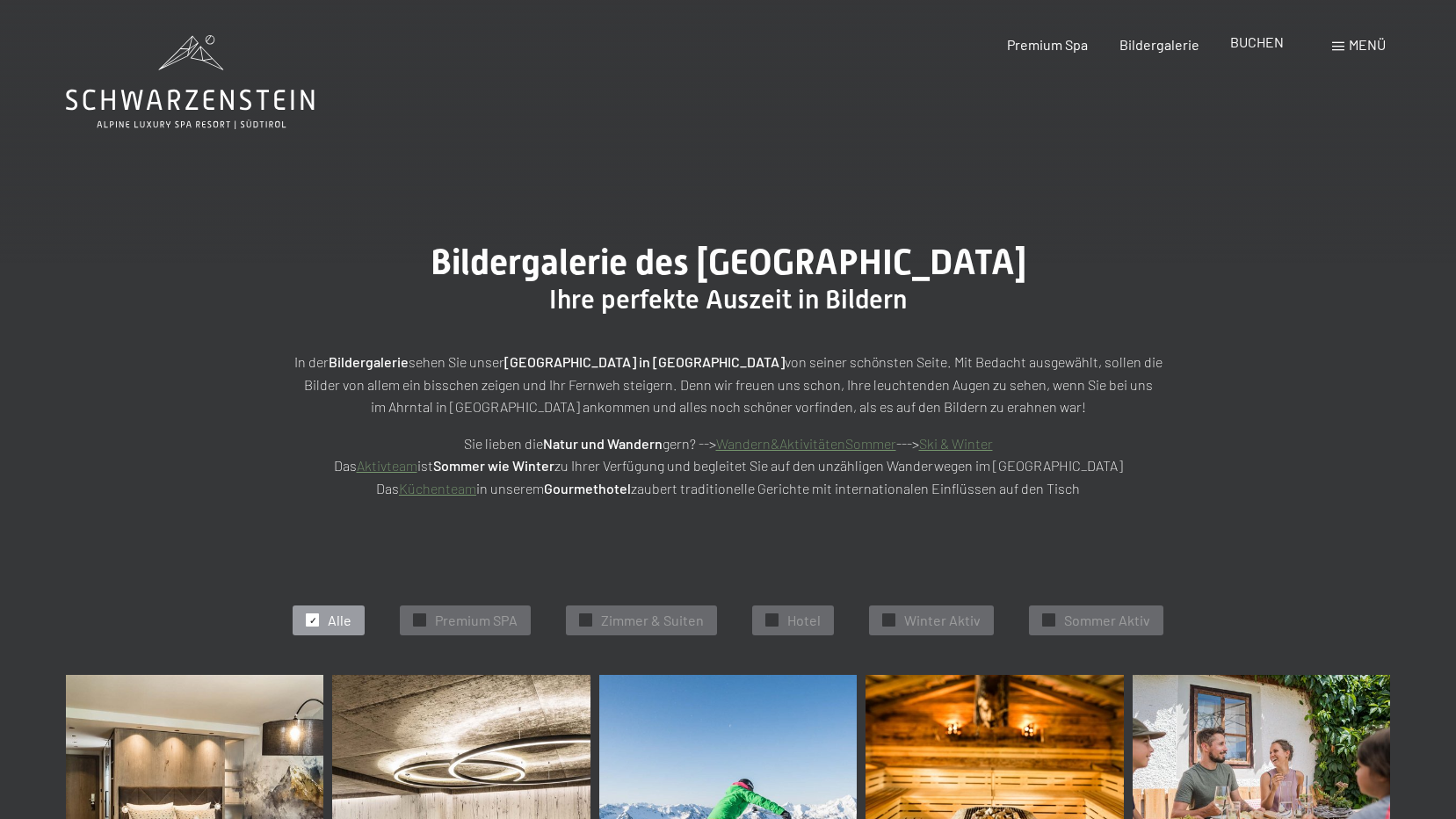
click at [1259, 37] on span "BUCHEN" at bounding box center [1257, 41] width 54 height 17
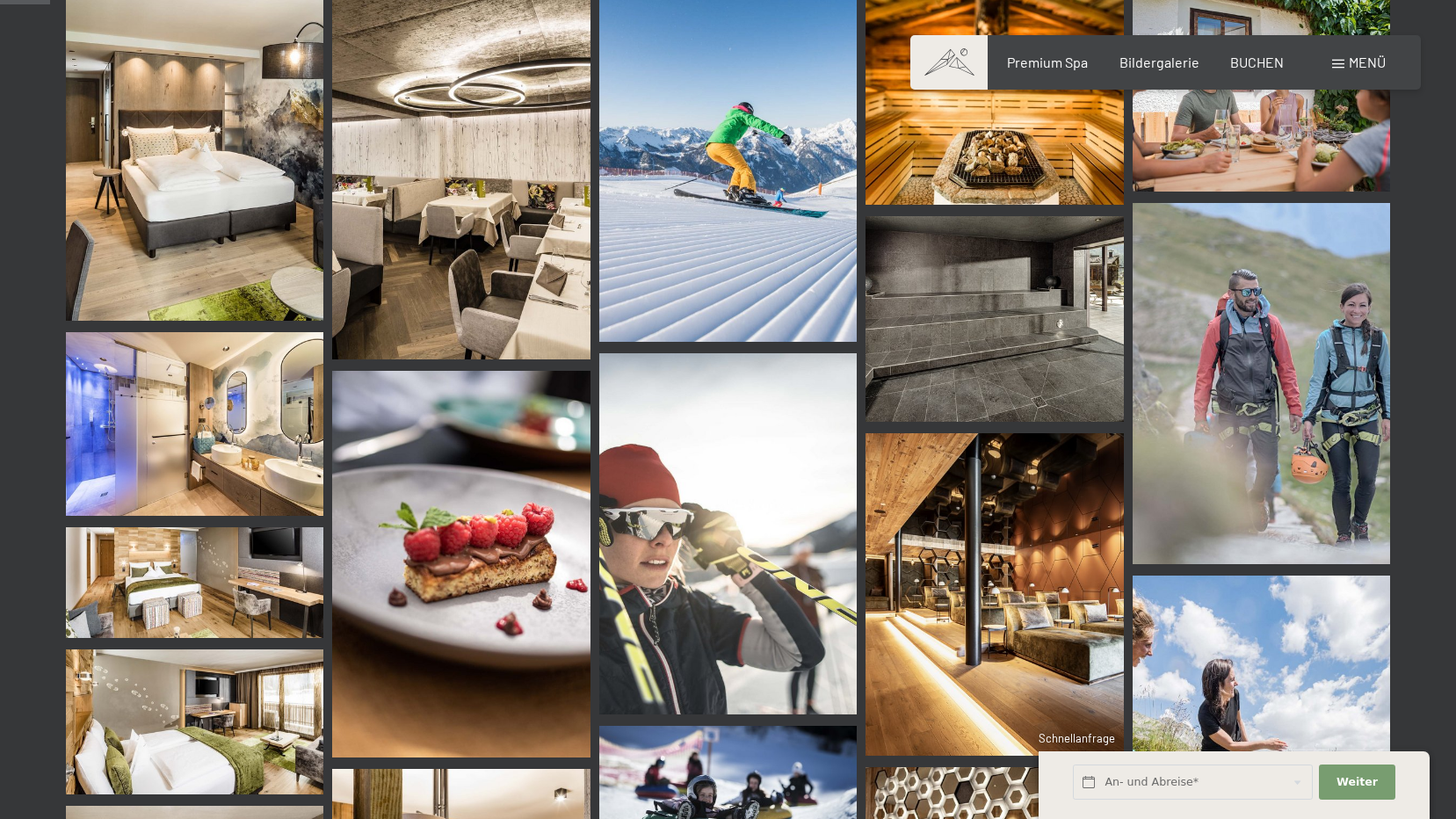
scroll to position [703, 0]
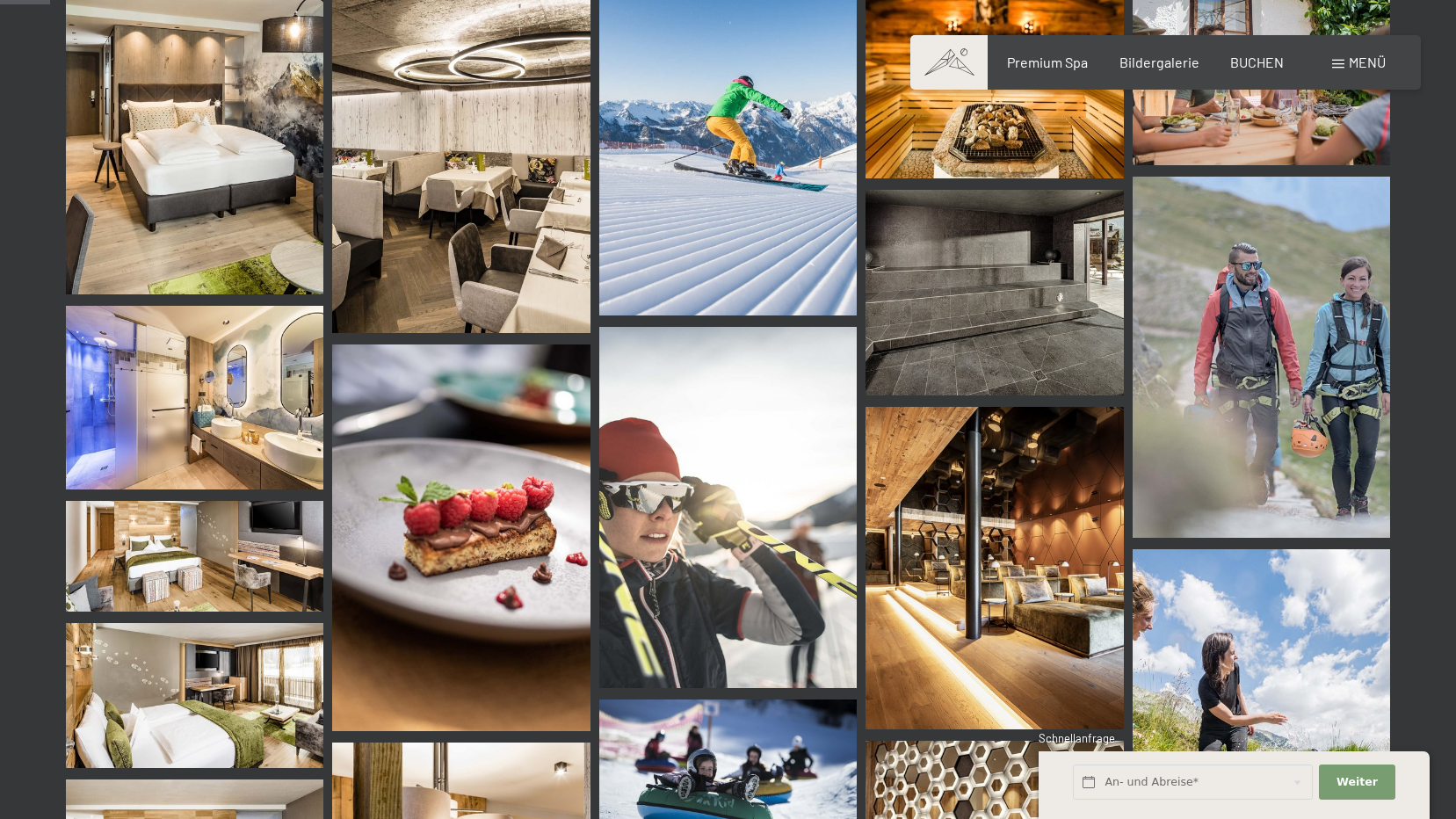
click at [1055, 70] on div "Premium Spa" at bounding box center [1047, 62] width 81 height 19
click at [1049, 57] on span "Premium Spa" at bounding box center [1047, 59] width 81 height 17
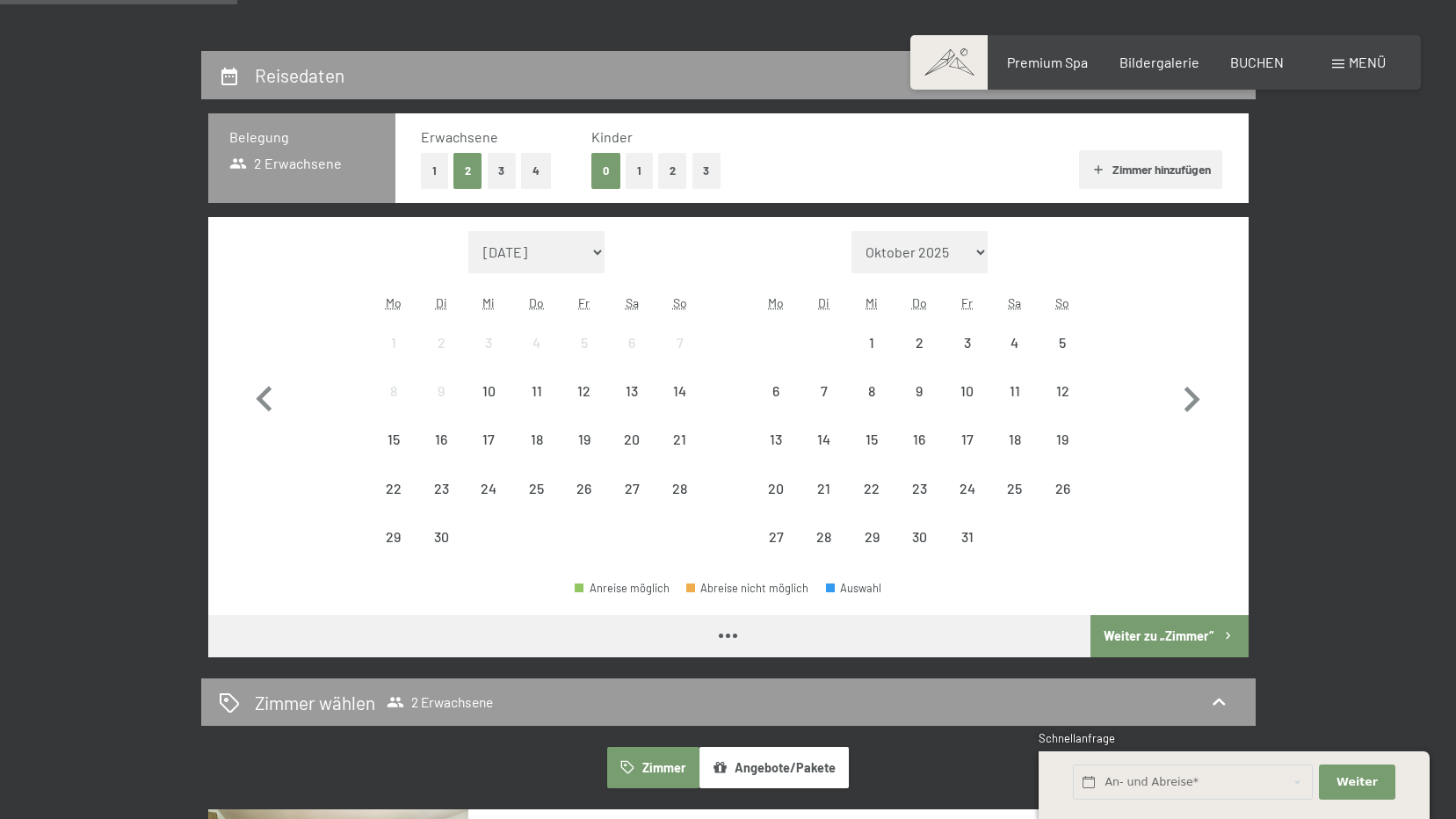
scroll to position [351, 0]
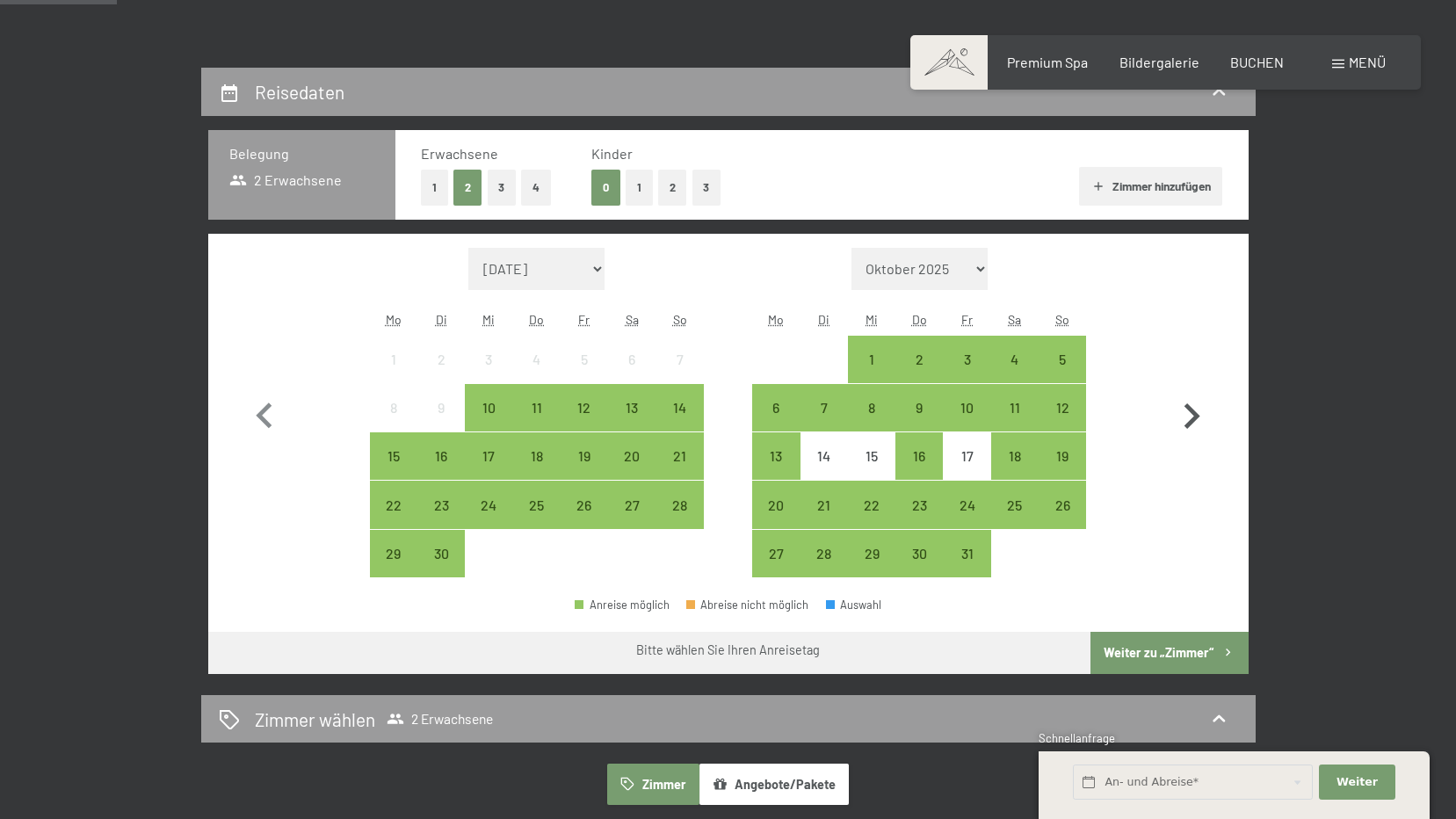
click at [1185, 413] on icon "button" at bounding box center [1191, 416] width 51 height 51
select select "2025-10-01"
select select "2025-11-01"
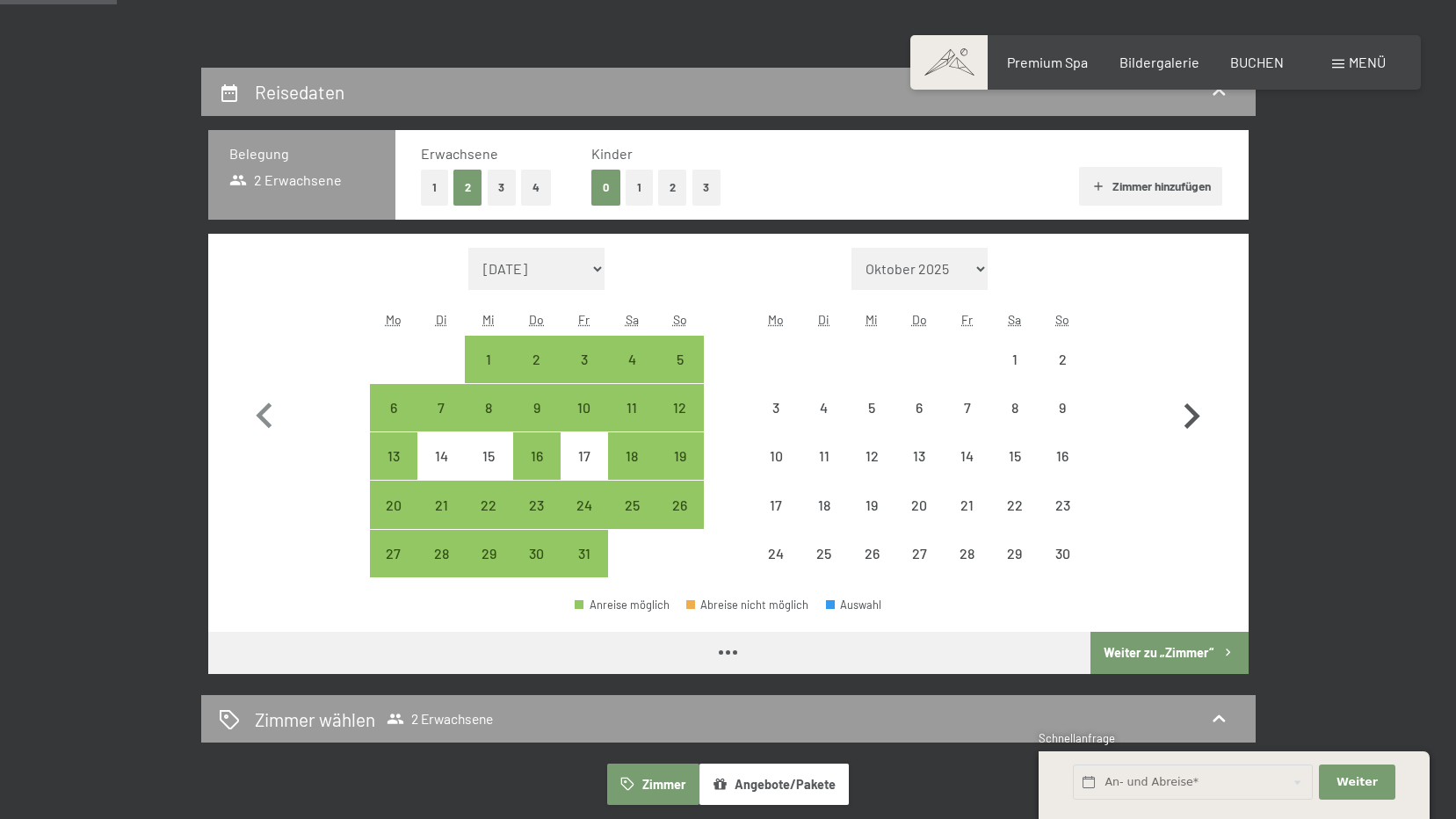
select select "2025-10-01"
select select "2025-11-01"
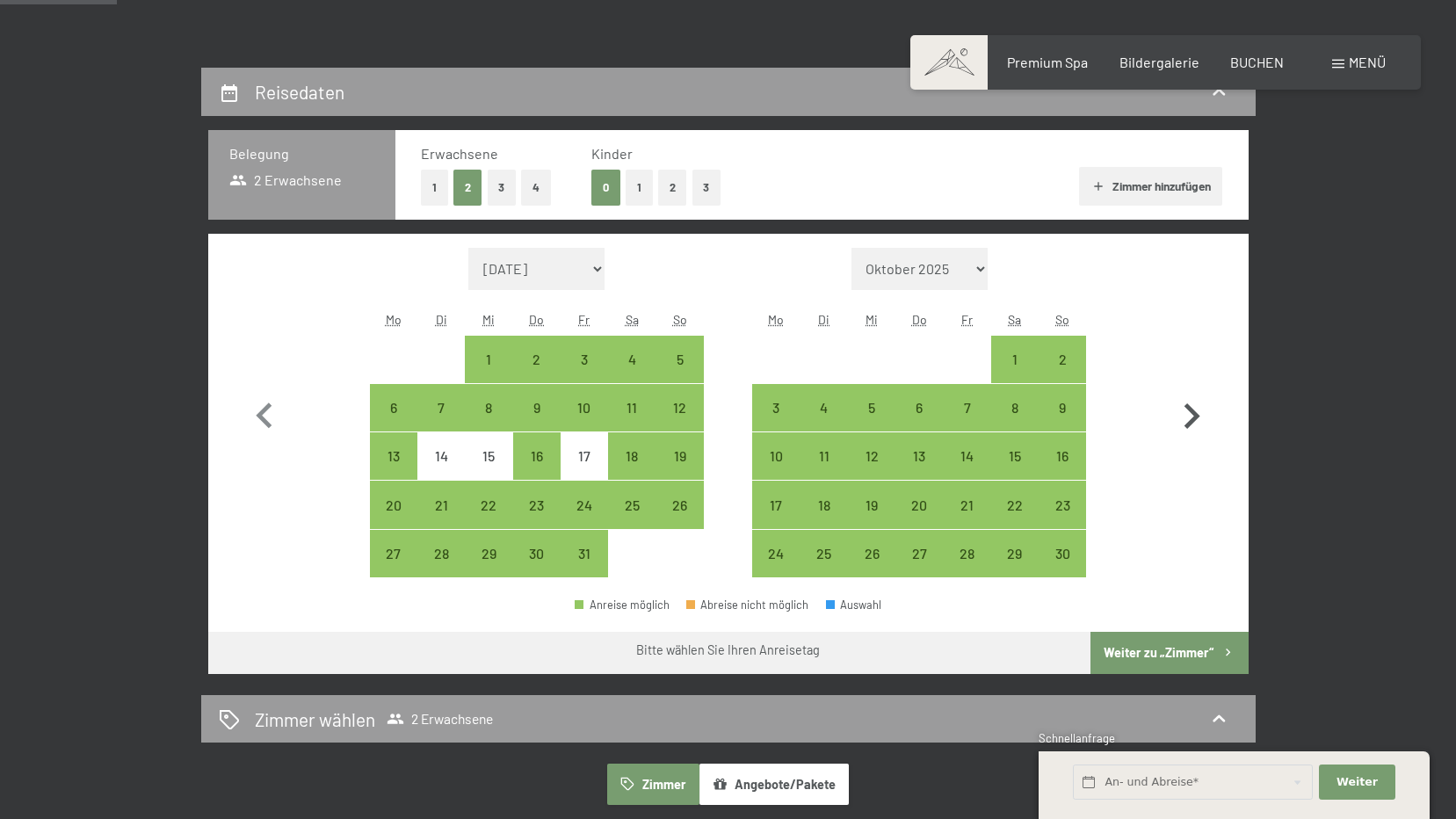
click at [1185, 413] on icon "button" at bounding box center [1191, 416] width 51 height 51
select select "2025-11-01"
select select "2025-12-01"
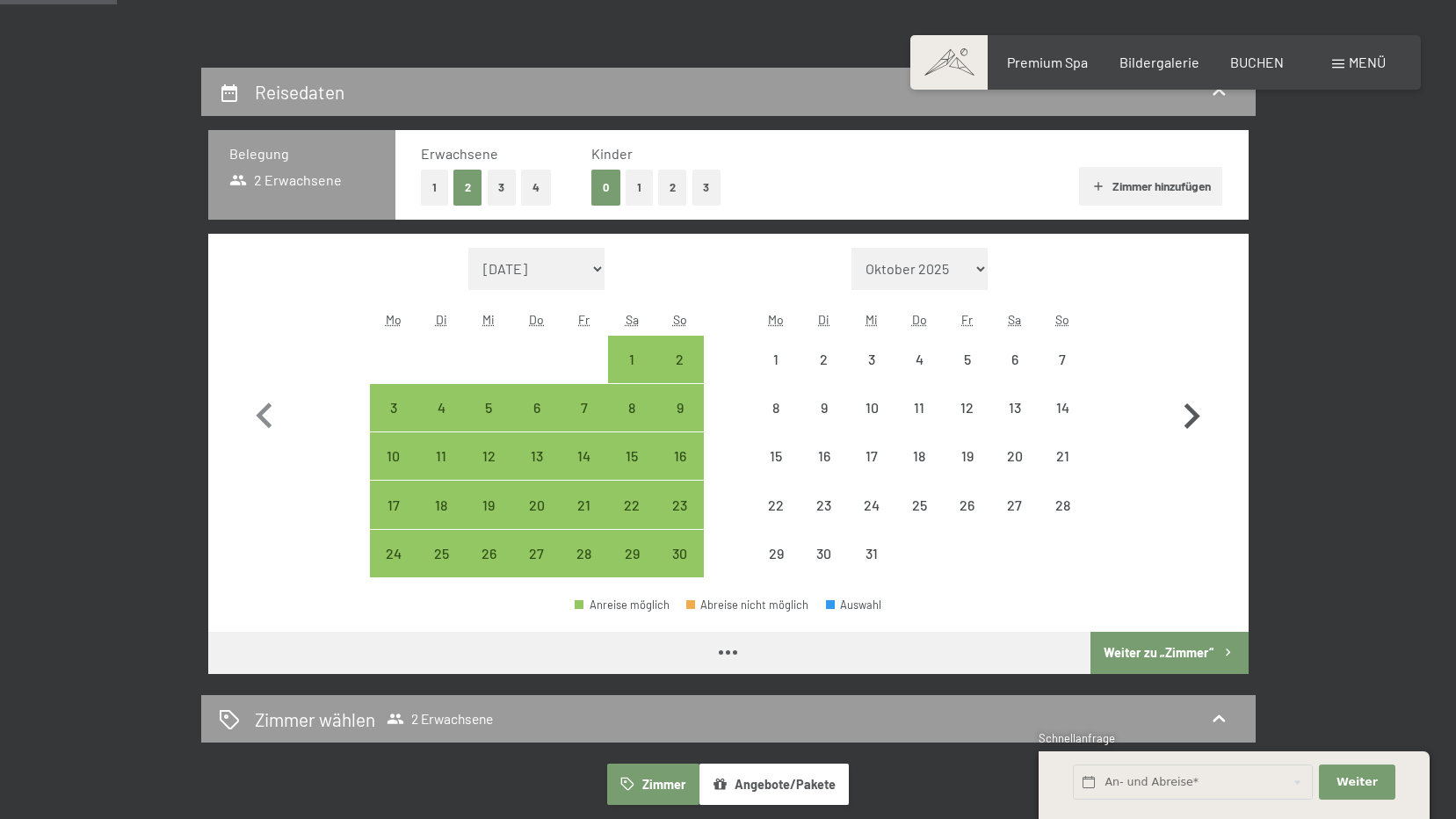
click at [1185, 413] on icon "button" at bounding box center [1191, 416] width 51 height 51
select select "2025-12-01"
select select "2026-01-01"
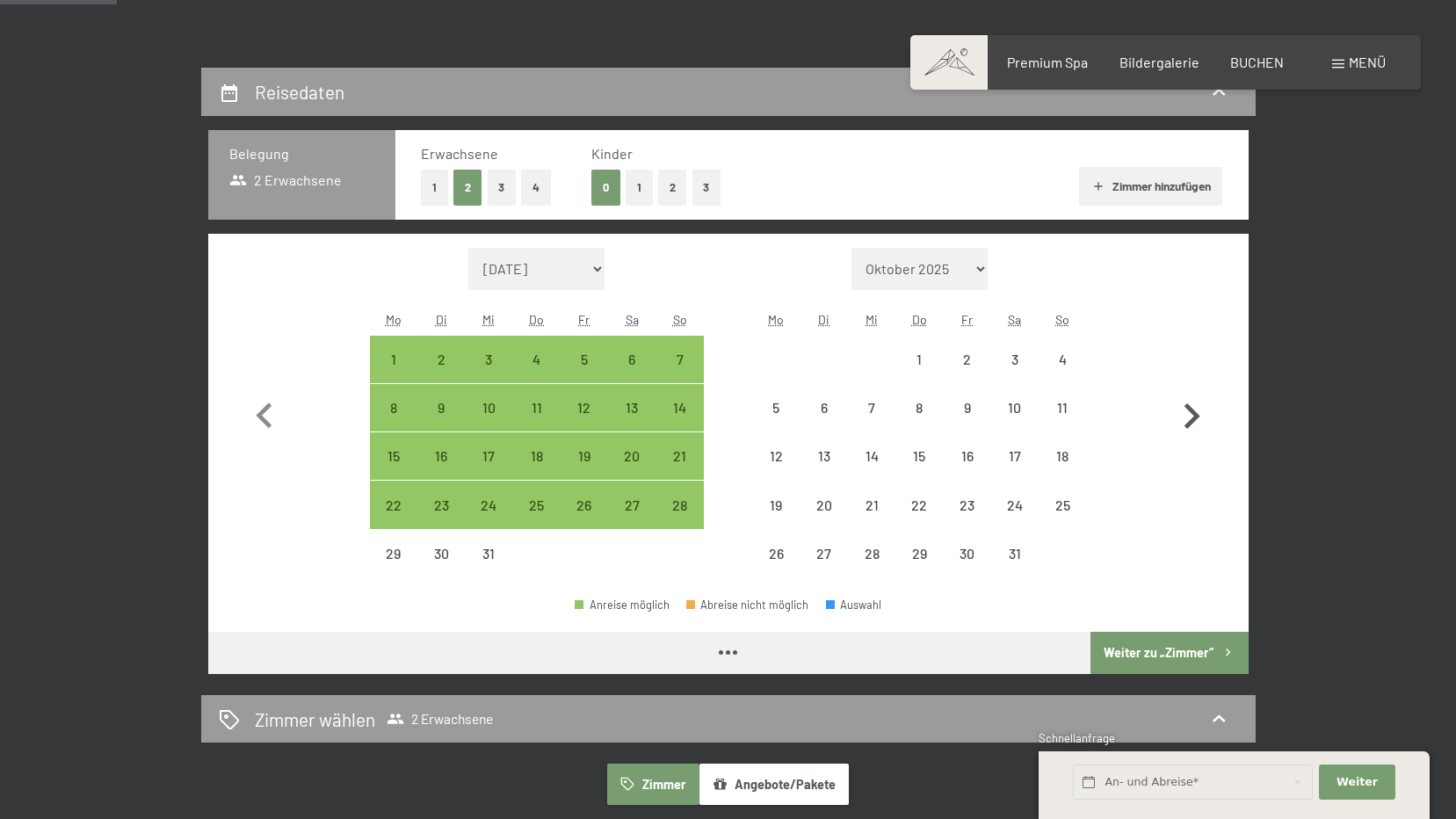
select select "2025-12-01"
select select "2026-01-01"
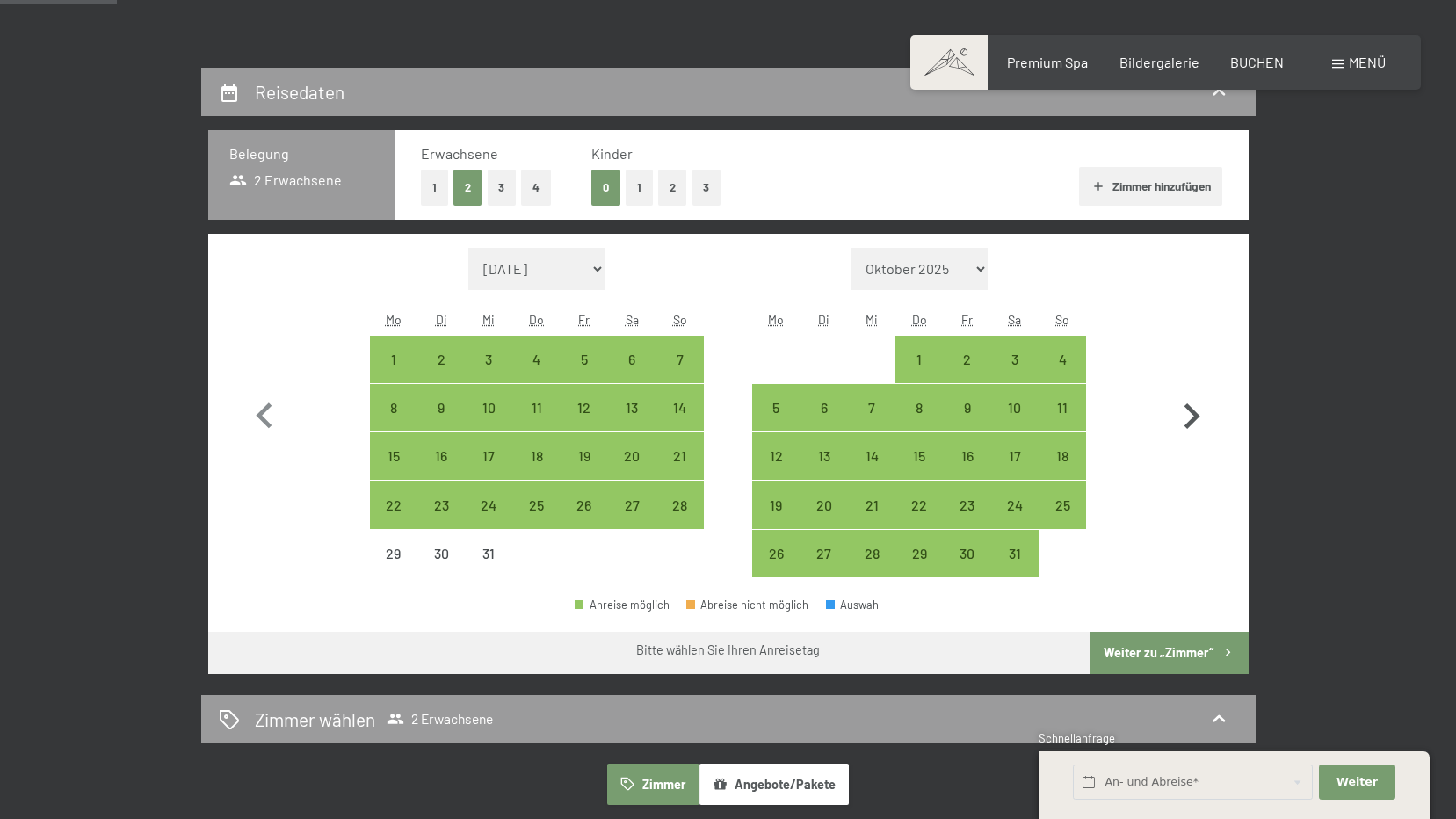
click at [1185, 413] on icon "button" at bounding box center [1191, 416] width 51 height 51
select select "2026-01-01"
select select "2026-02-01"
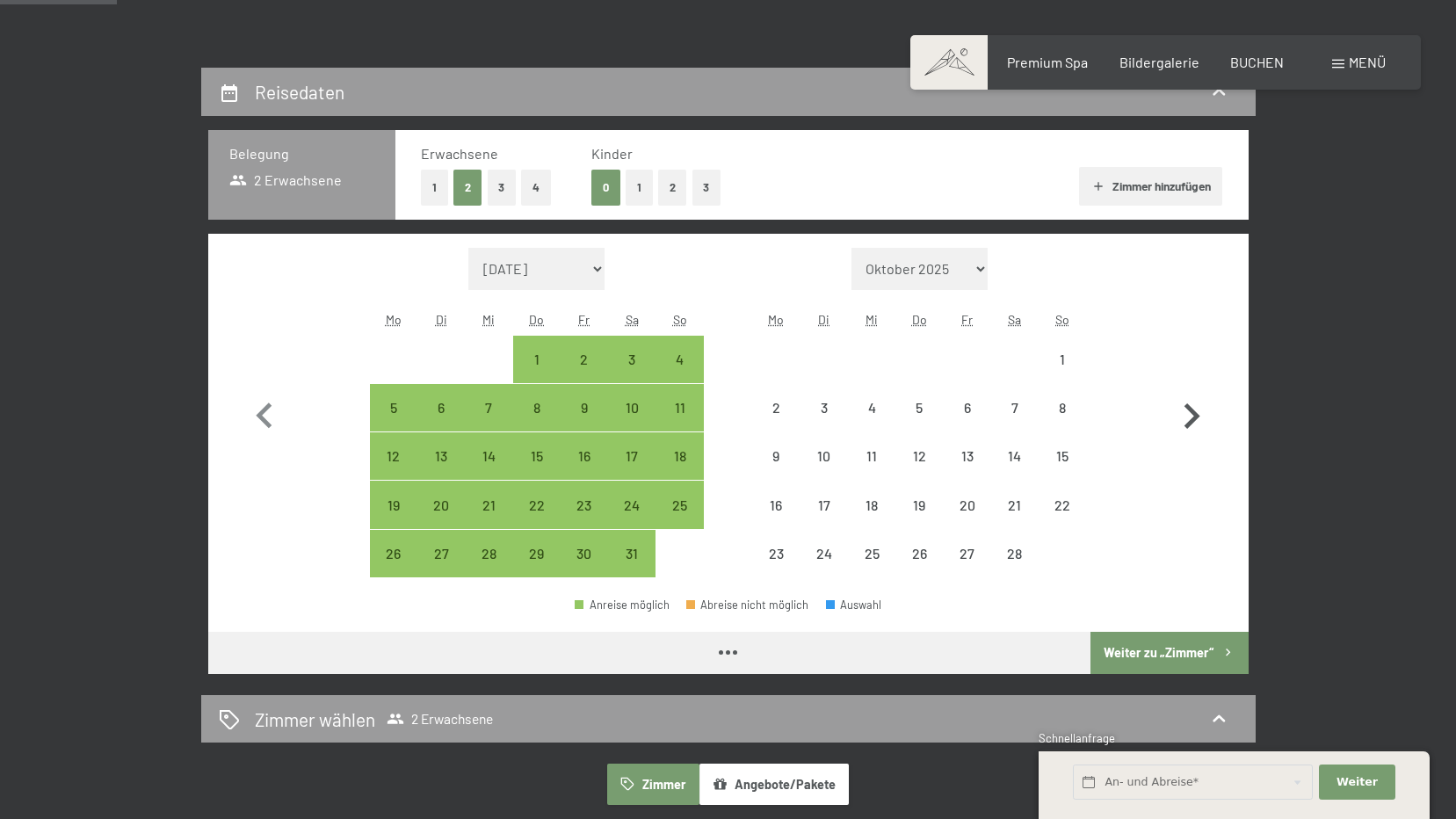
select select "2026-01-01"
select select "2026-02-01"
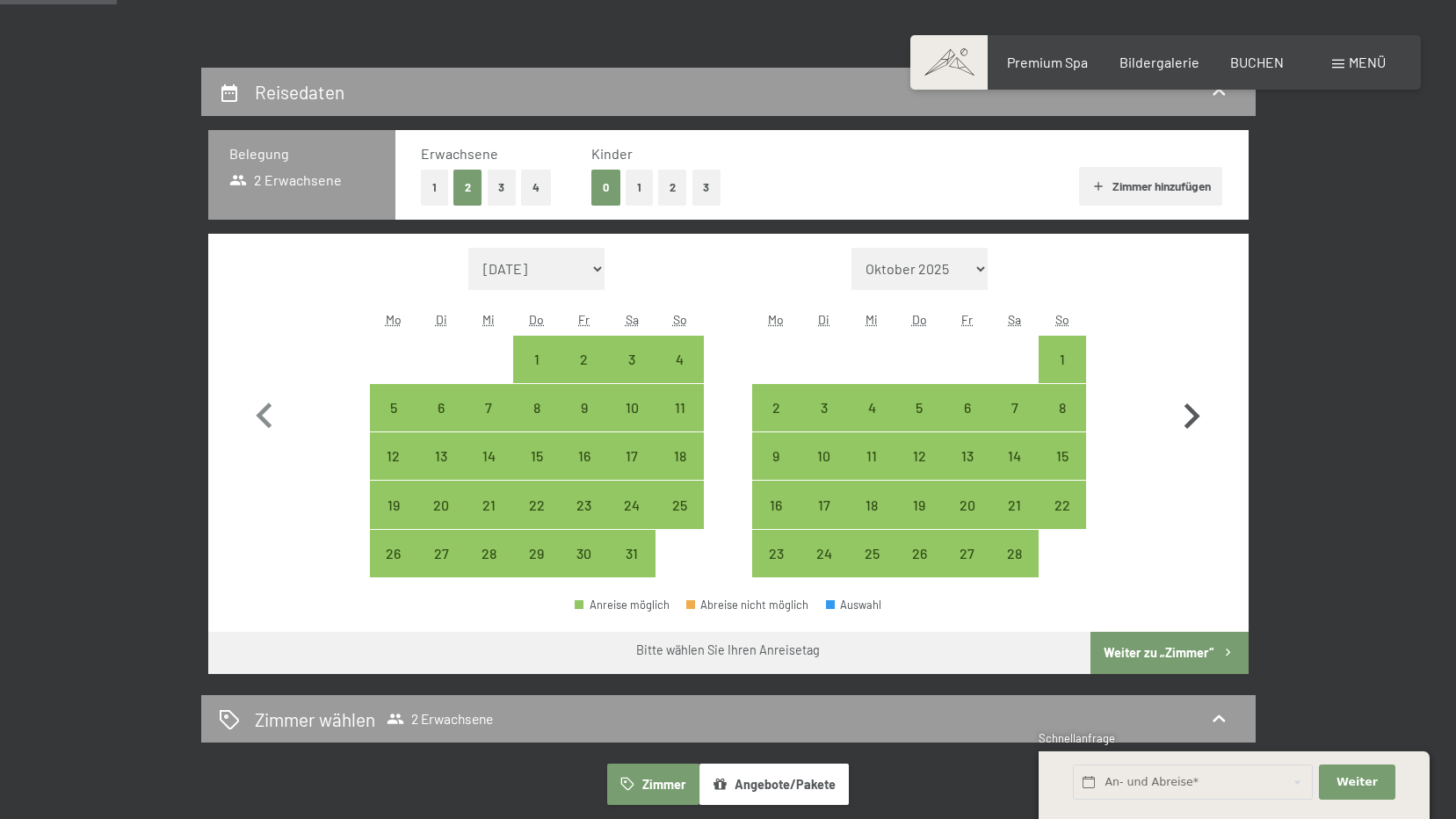
click at [1185, 413] on icon "button" at bounding box center [1191, 416] width 51 height 51
select select "2026-02-01"
select select "2026-03-01"
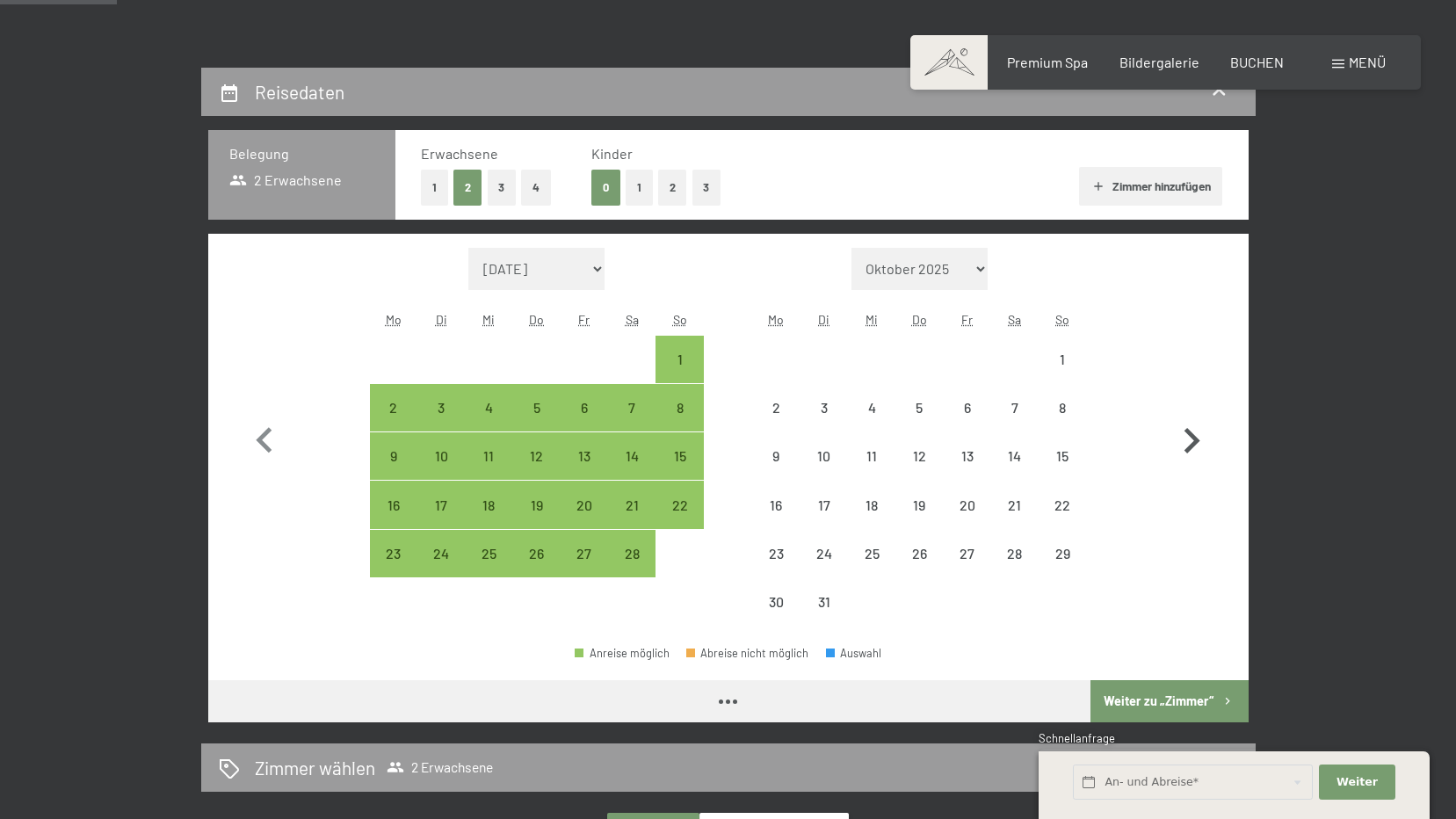
select select "2026-02-01"
select select "2026-03-01"
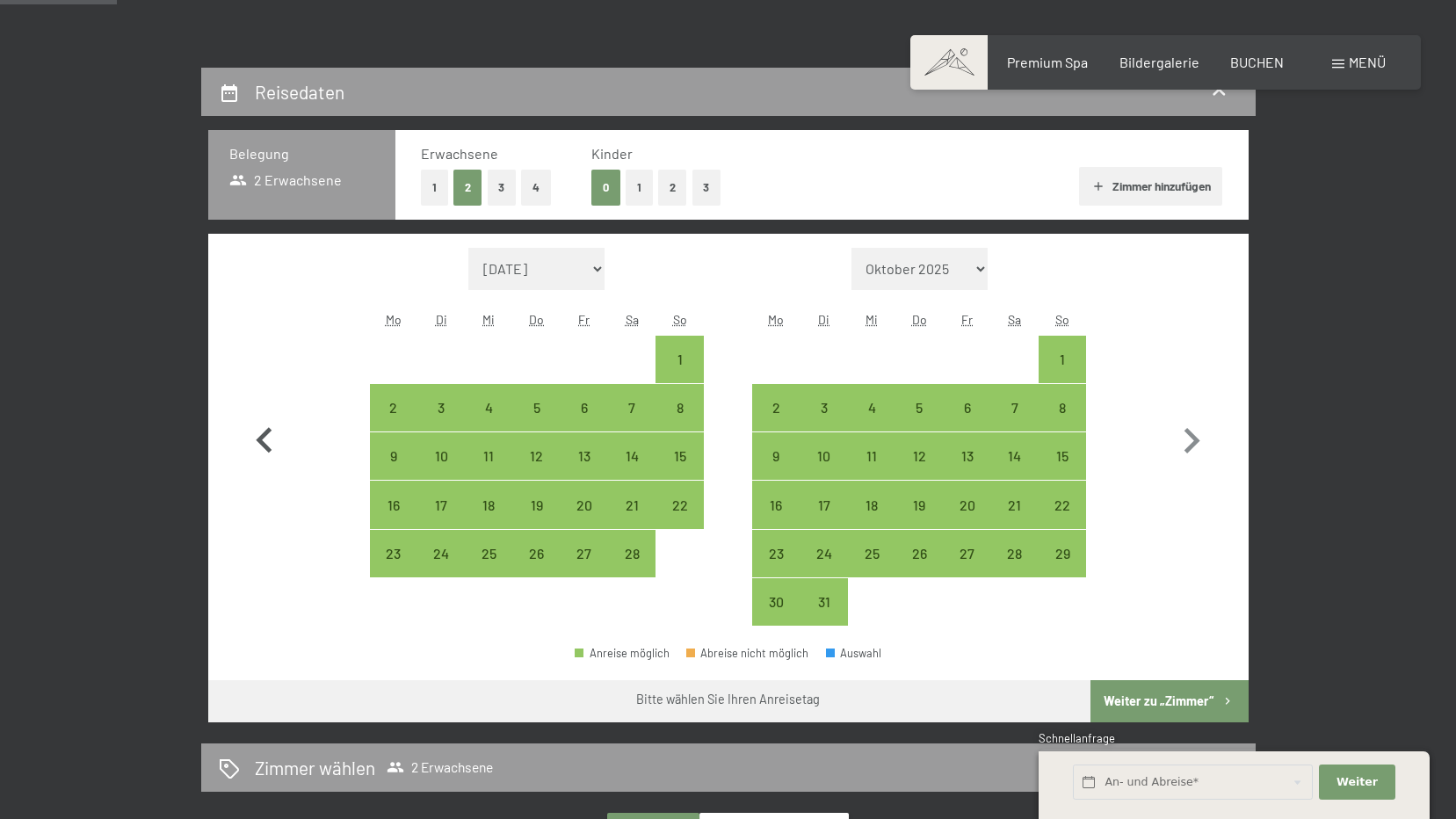
click at [272, 445] on icon "button" at bounding box center [264, 441] width 51 height 51
select select "2026-01-01"
select select "2026-02-01"
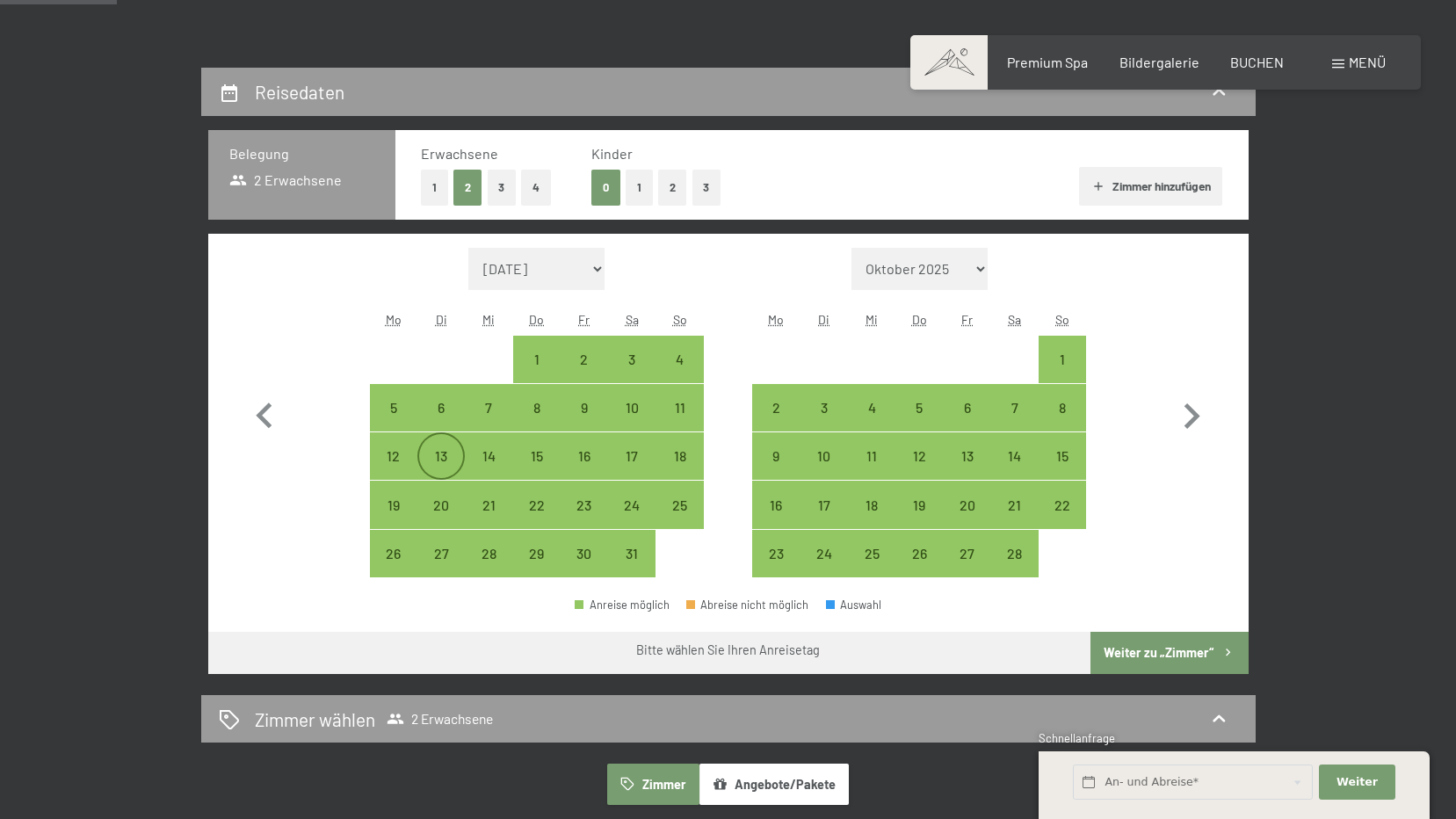
click at [442, 464] on div "13" at bounding box center [441, 471] width 44 height 44
select select "2026-01-01"
select select "2026-02-01"
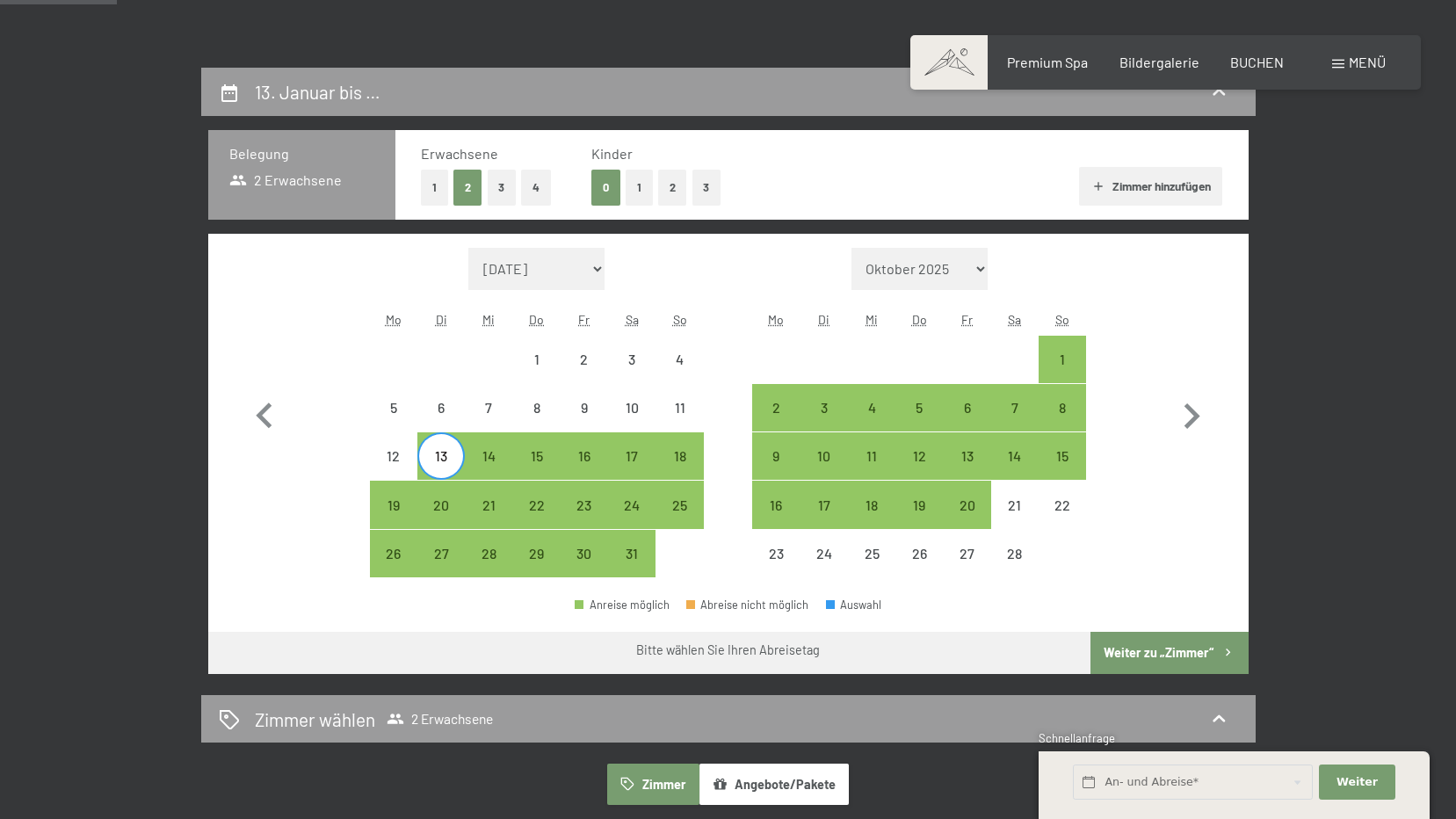
click at [585, 458] on span "Einwilligung Marketing*" at bounding box center [632, 461] width 145 height 18
click at [551, 458] on input "Einwilligung Marketing*" at bounding box center [542, 461] width 18 height 18
checkbox input "false"
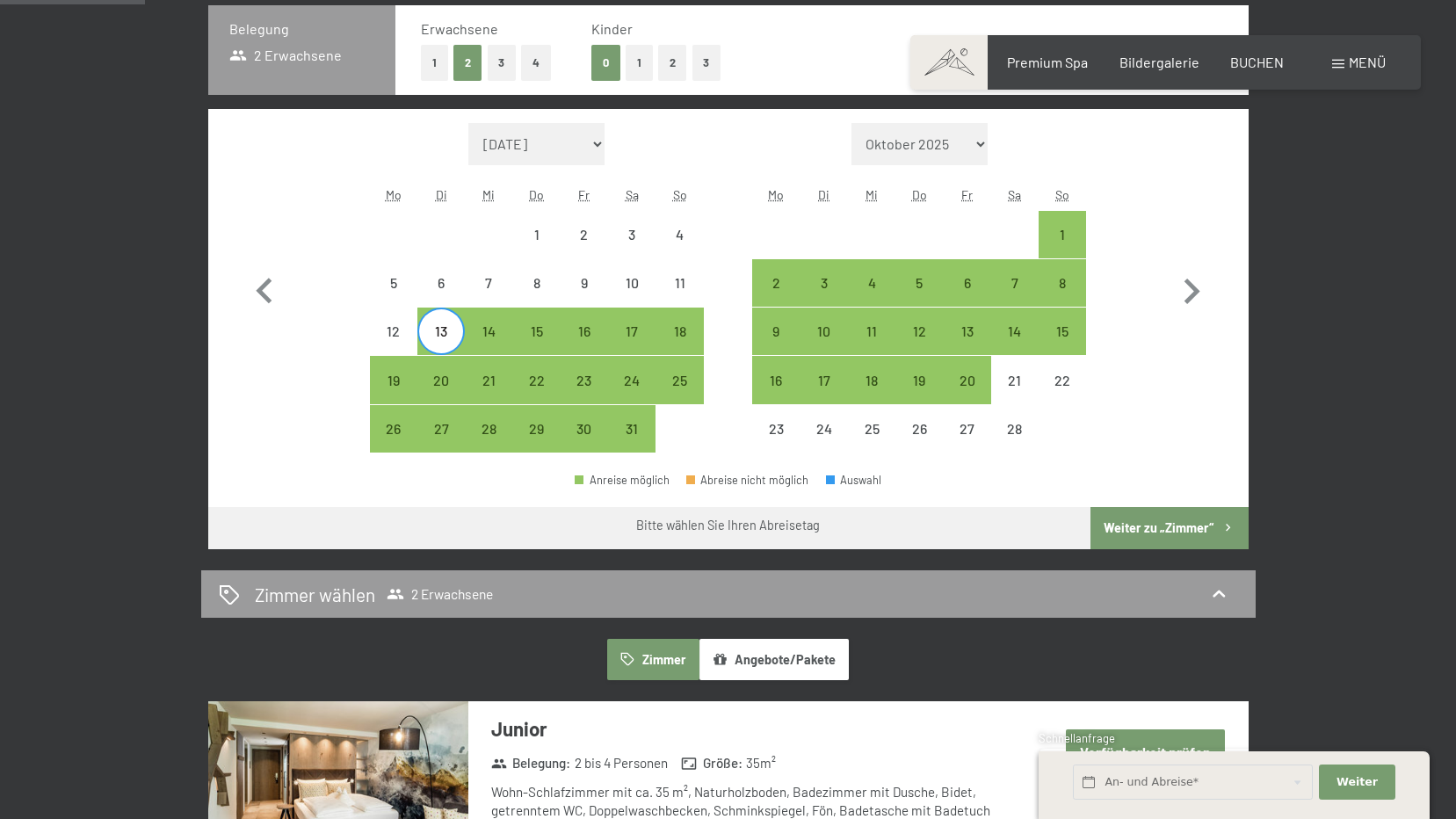
scroll to position [439, 0]
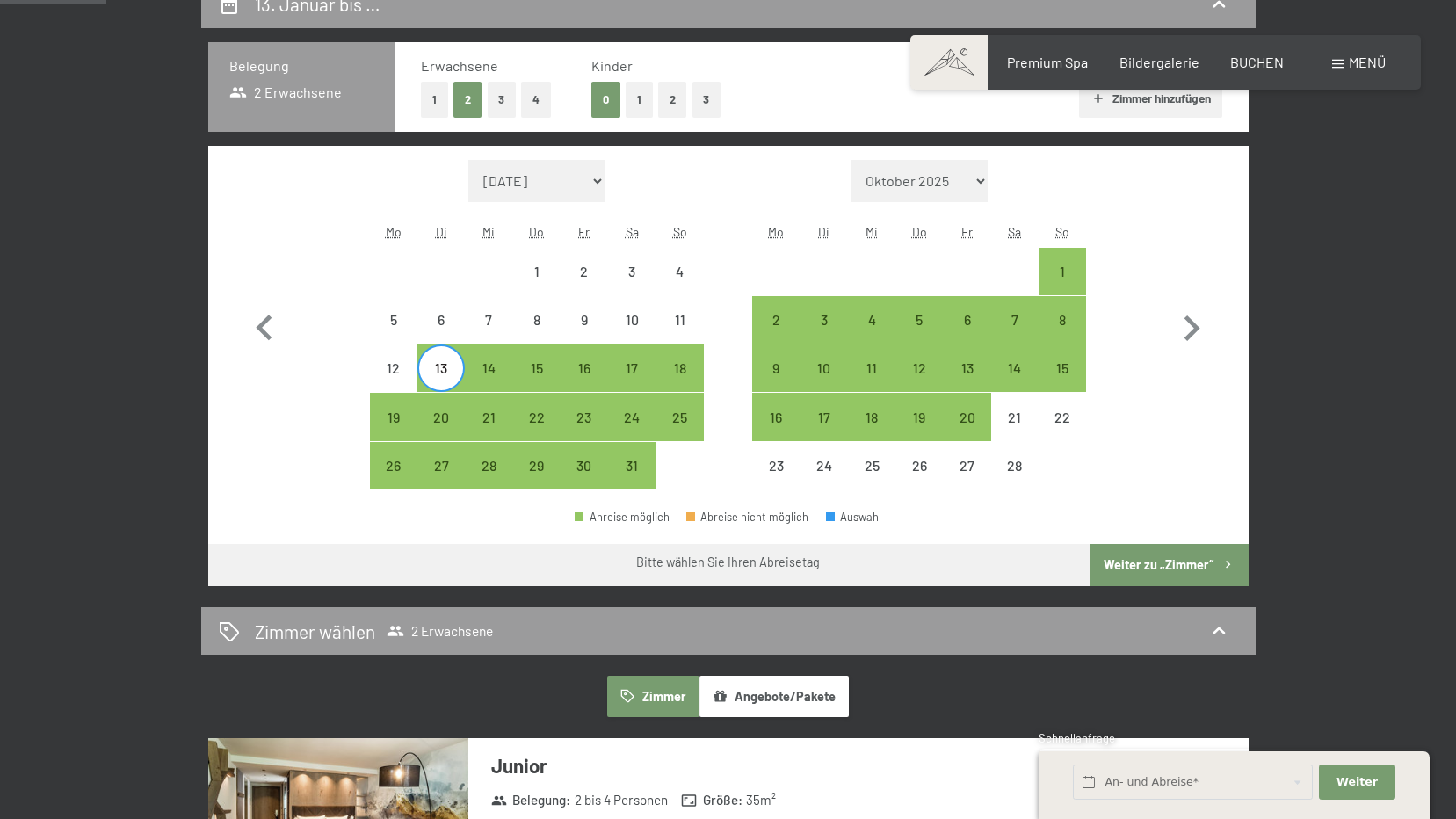
click at [1174, 563] on button "Weiter zu „Zimmer“" at bounding box center [1168, 565] width 157 height 42
select select "2026-01-01"
select select "2026-02-01"
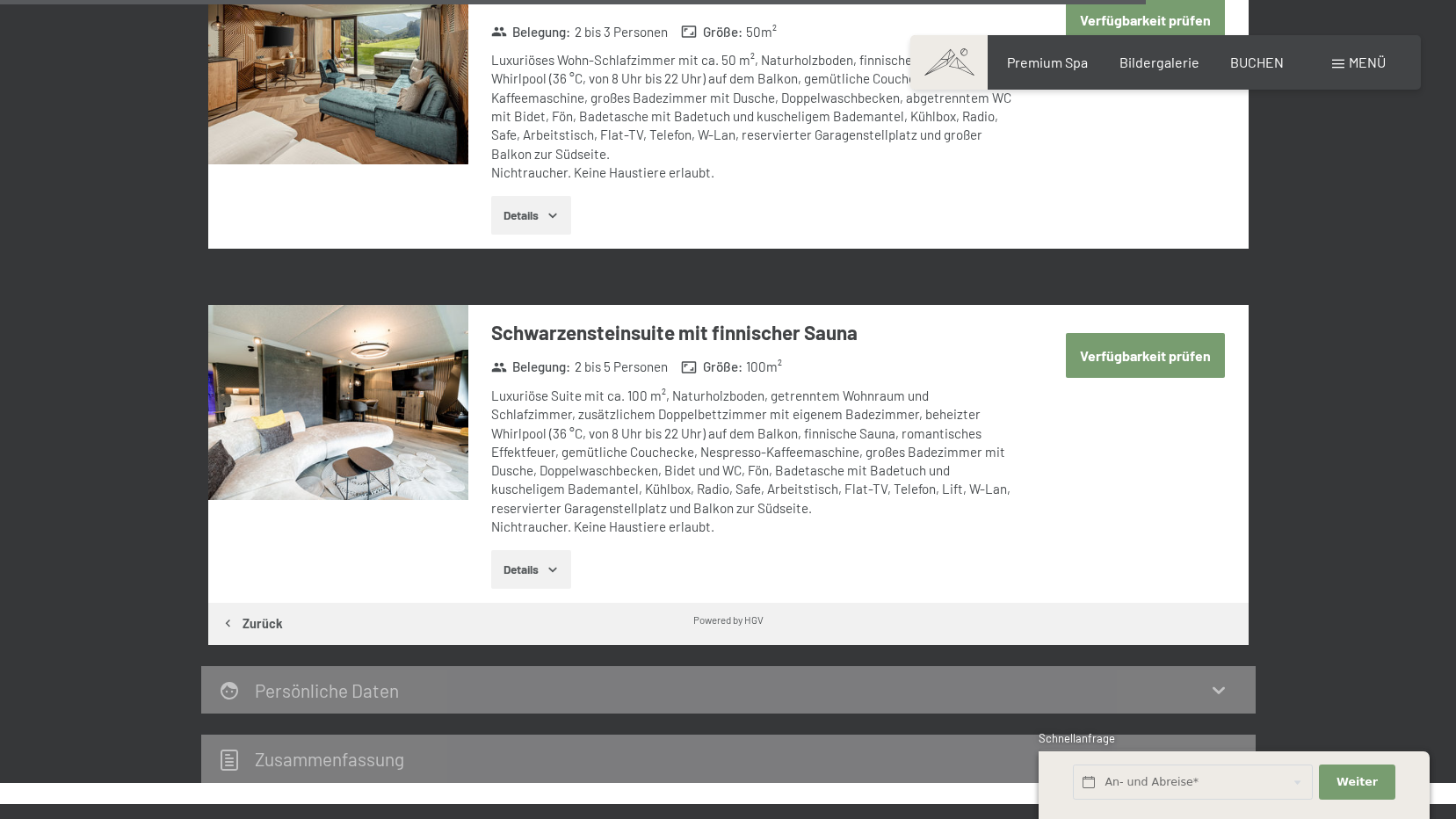
scroll to position [4196, 0]
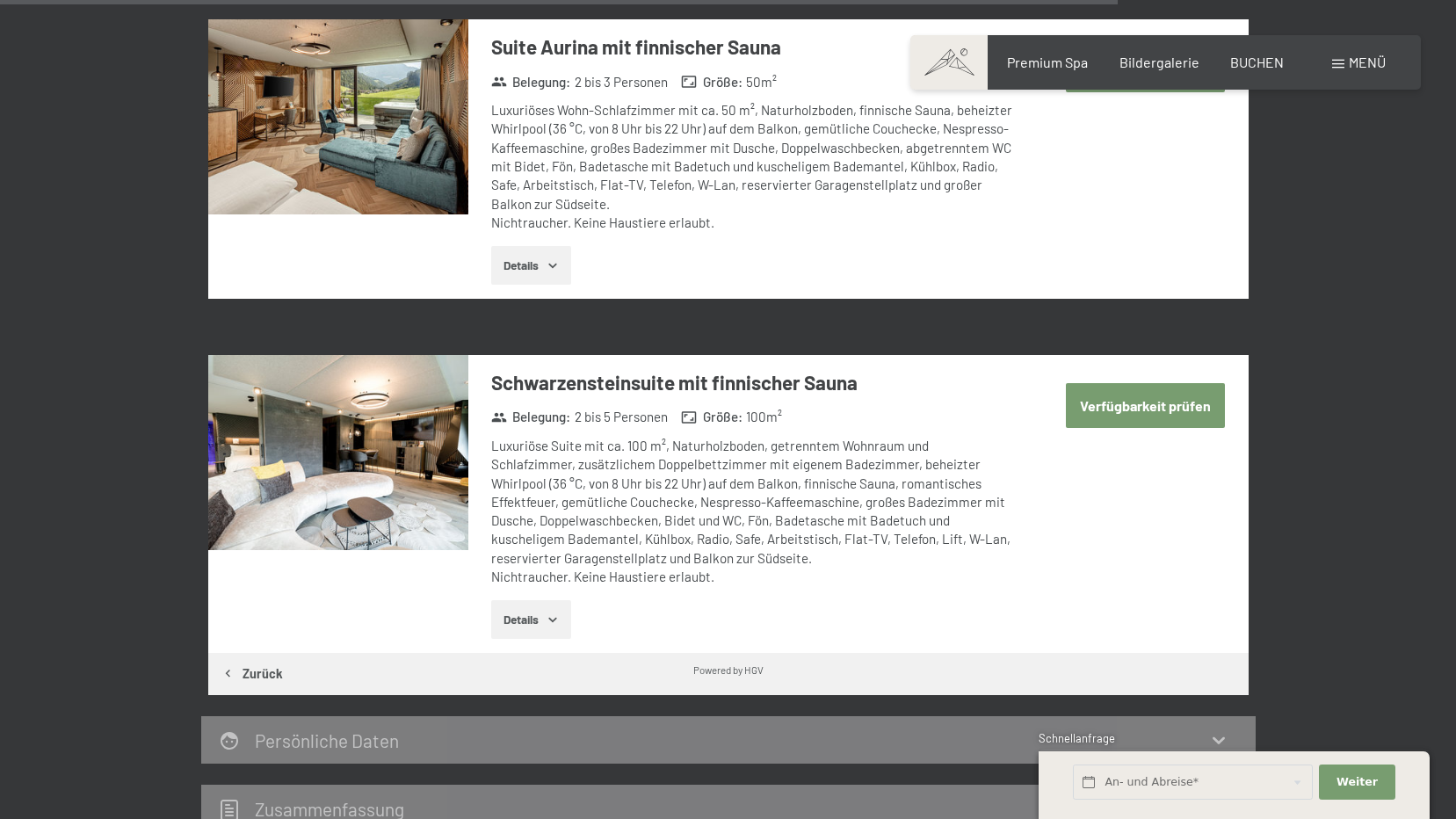
click at [519, 600] on button "Details" at bounding box center [531, 619] width 80 height 39
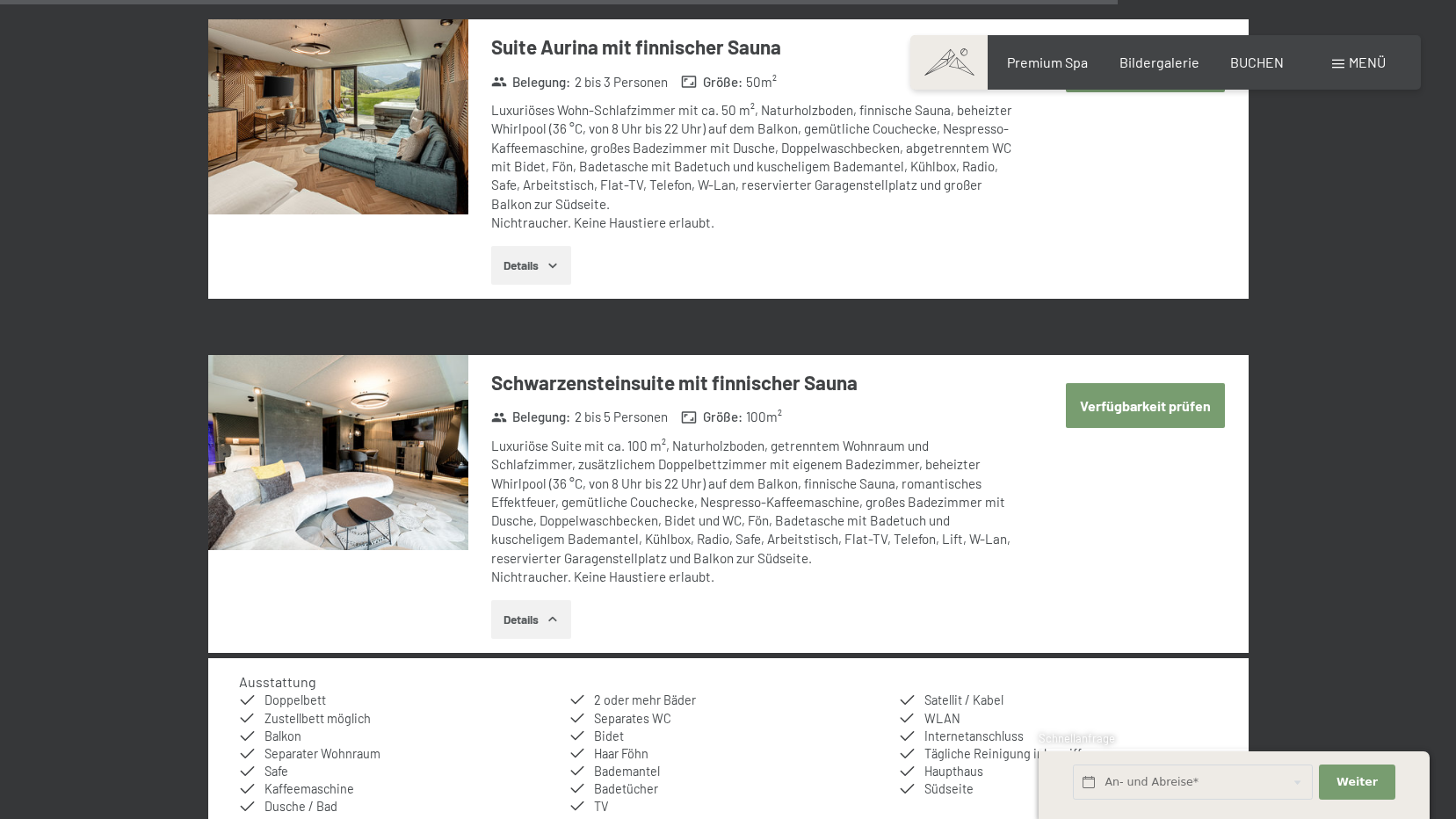
click at [371, 462] on img at bounding box center [338, 452] width 260 height 195
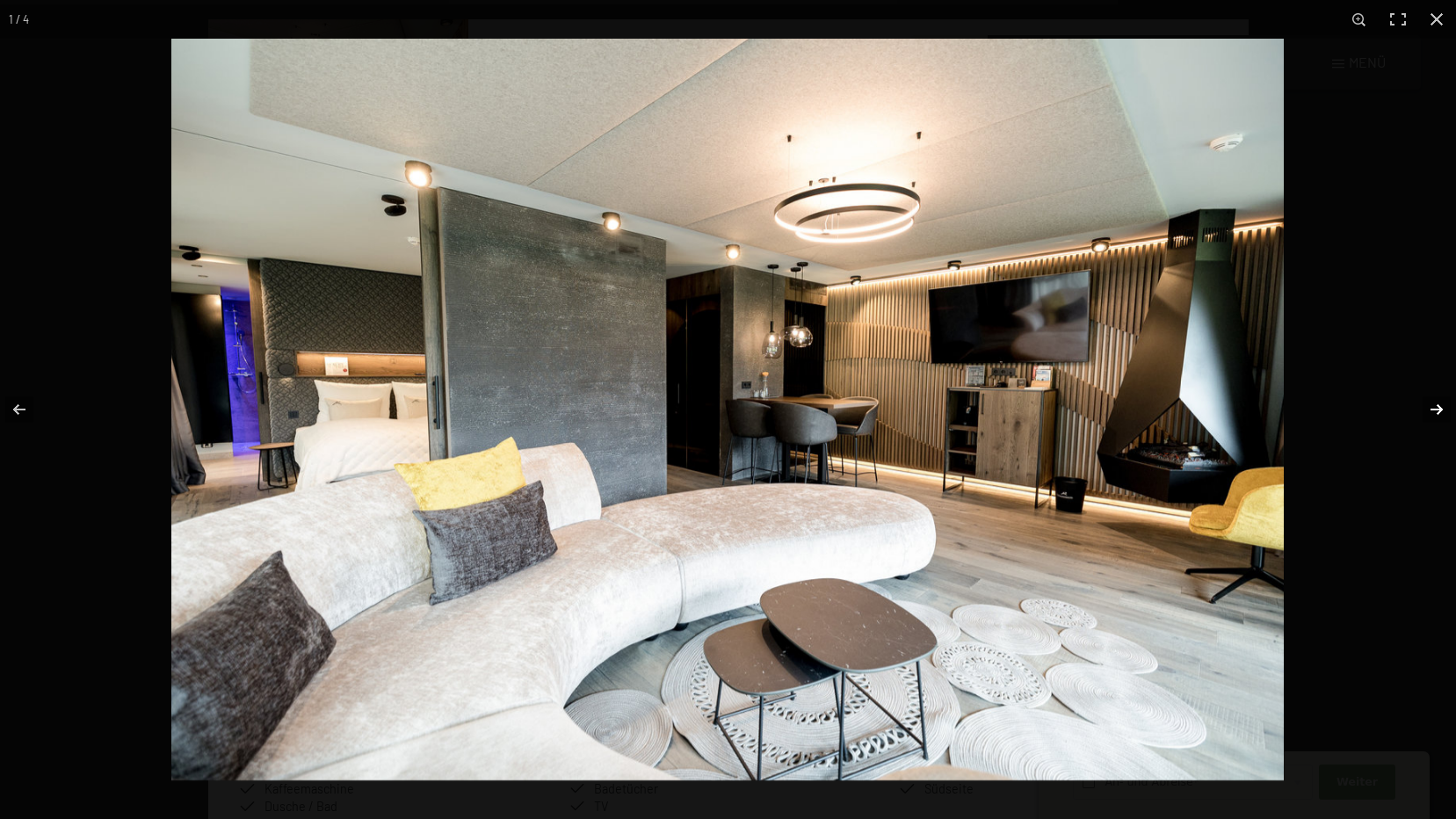
click at [1432, 408] on button "button" at bounding box center [1424, 409] width 61 height 88
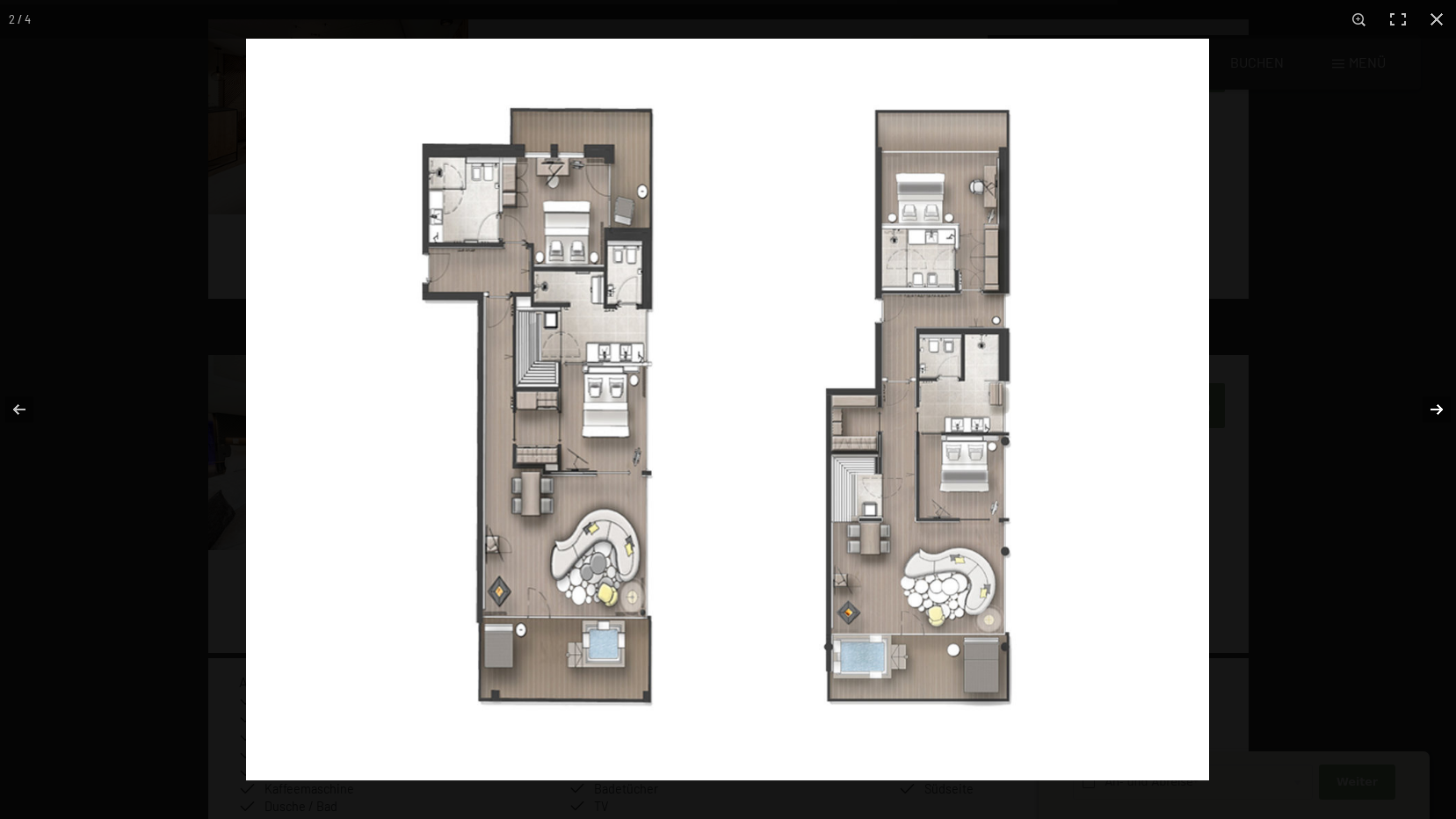
click at [1432, 408] on button "button" at bounding box center [1424, 409] width 61 height 88
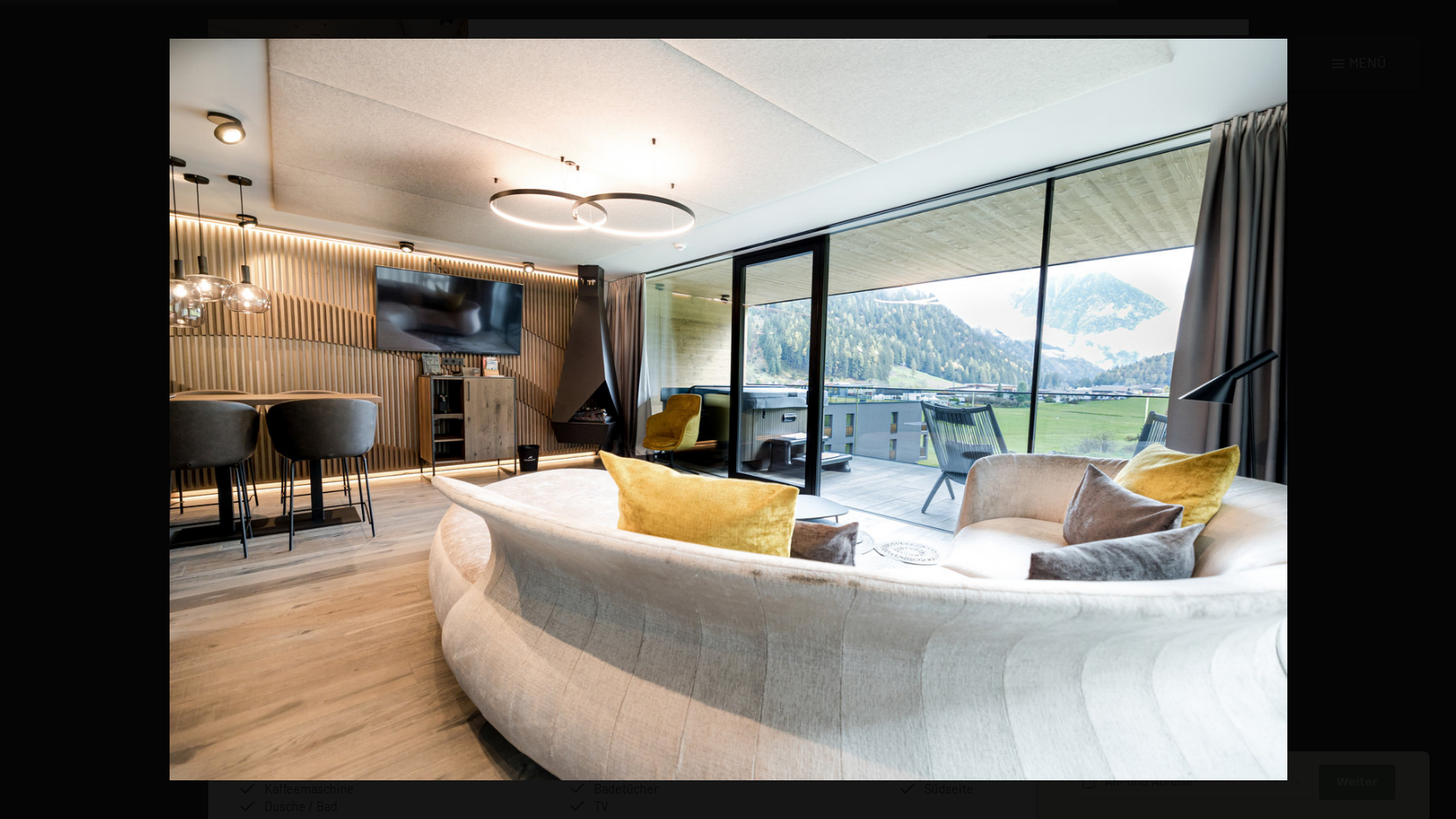
click at [1432, 408] on button "button" at bounding box center [1424, 409] width 61 height 88
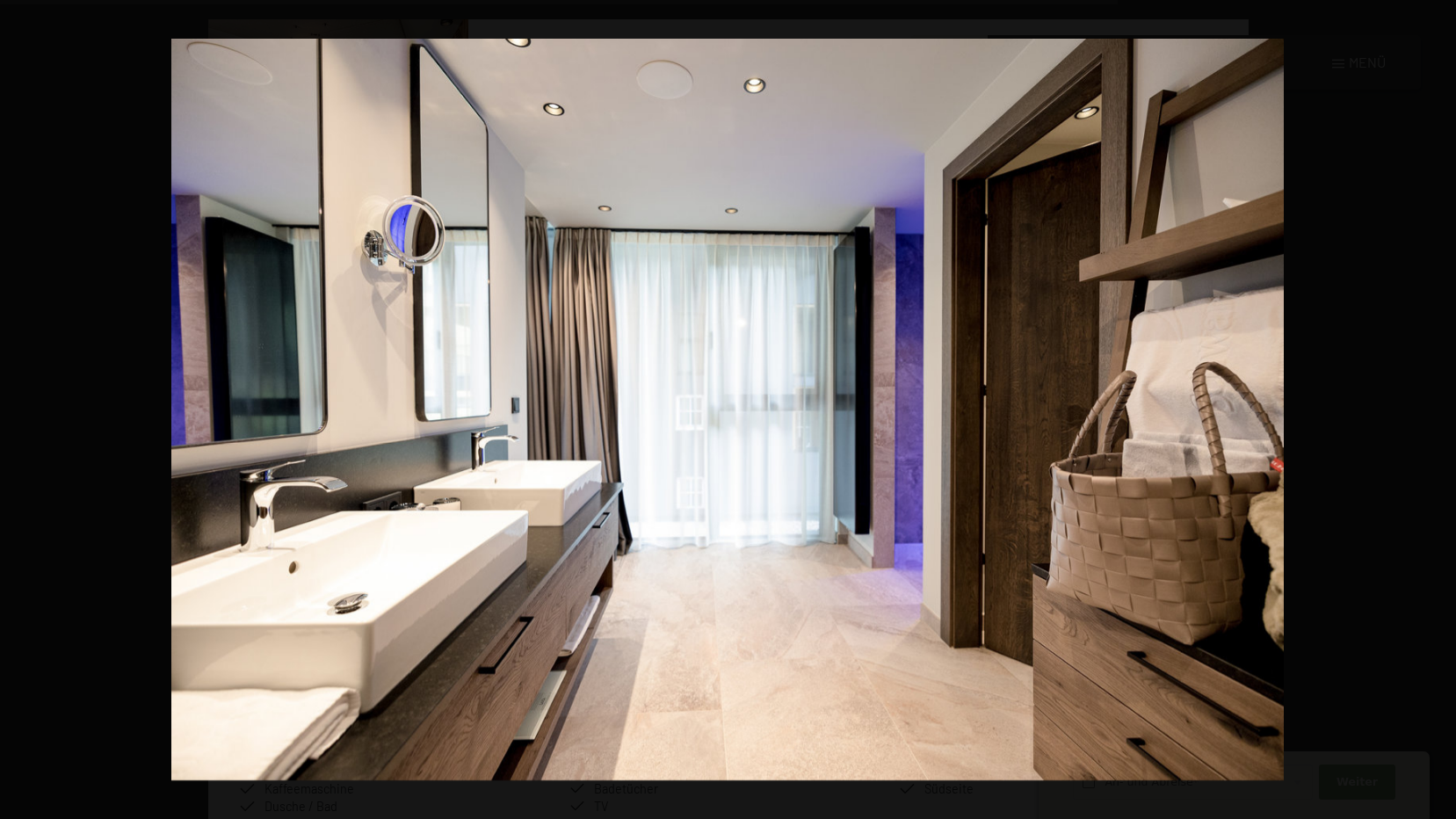
click at [1432, 408] on button "button" at bounding box center [1424, 409] width 61 height 88
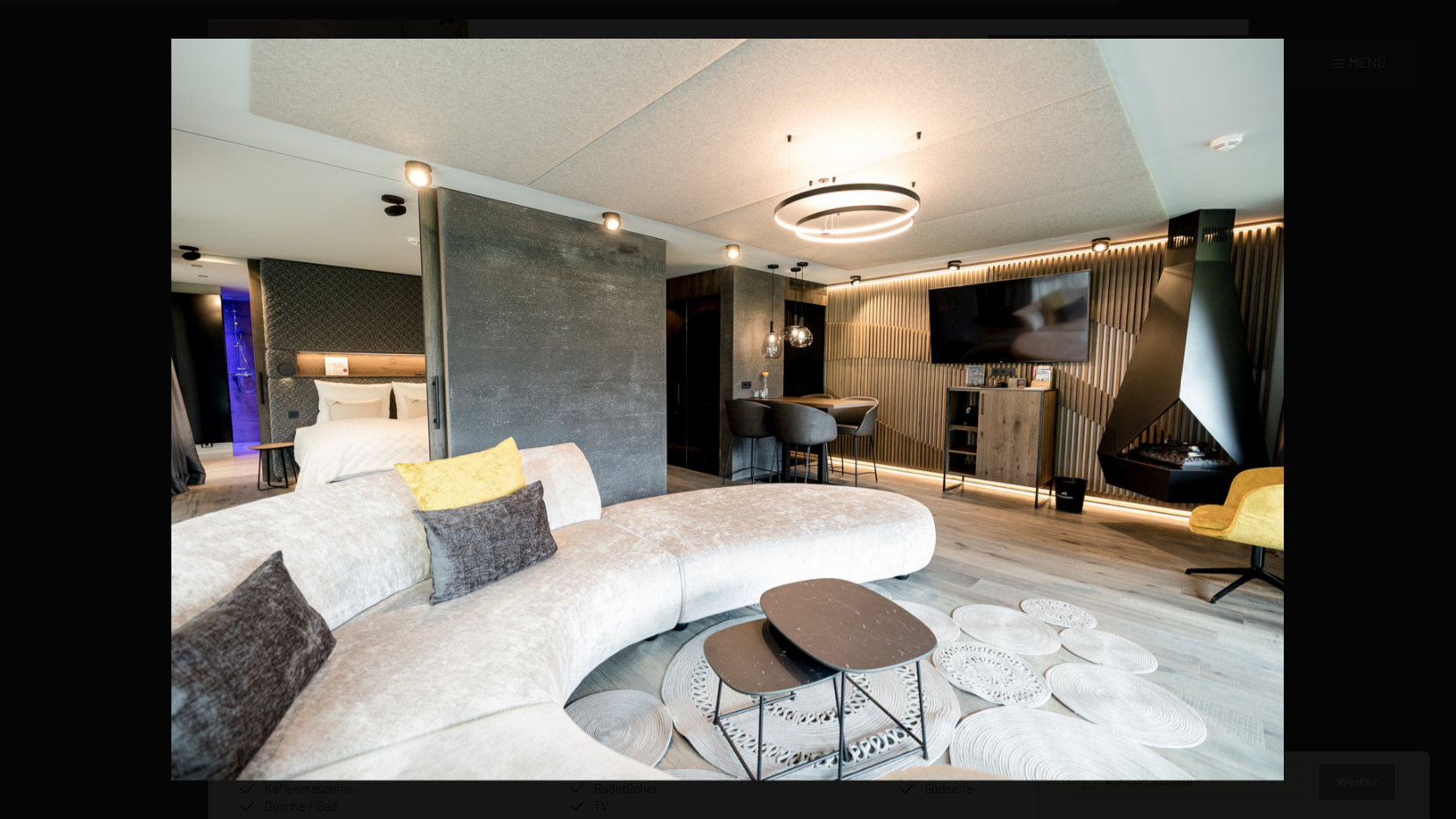
click at [1432, 408] on button "button" at bounding box center [1424, 409] width 61 height 88
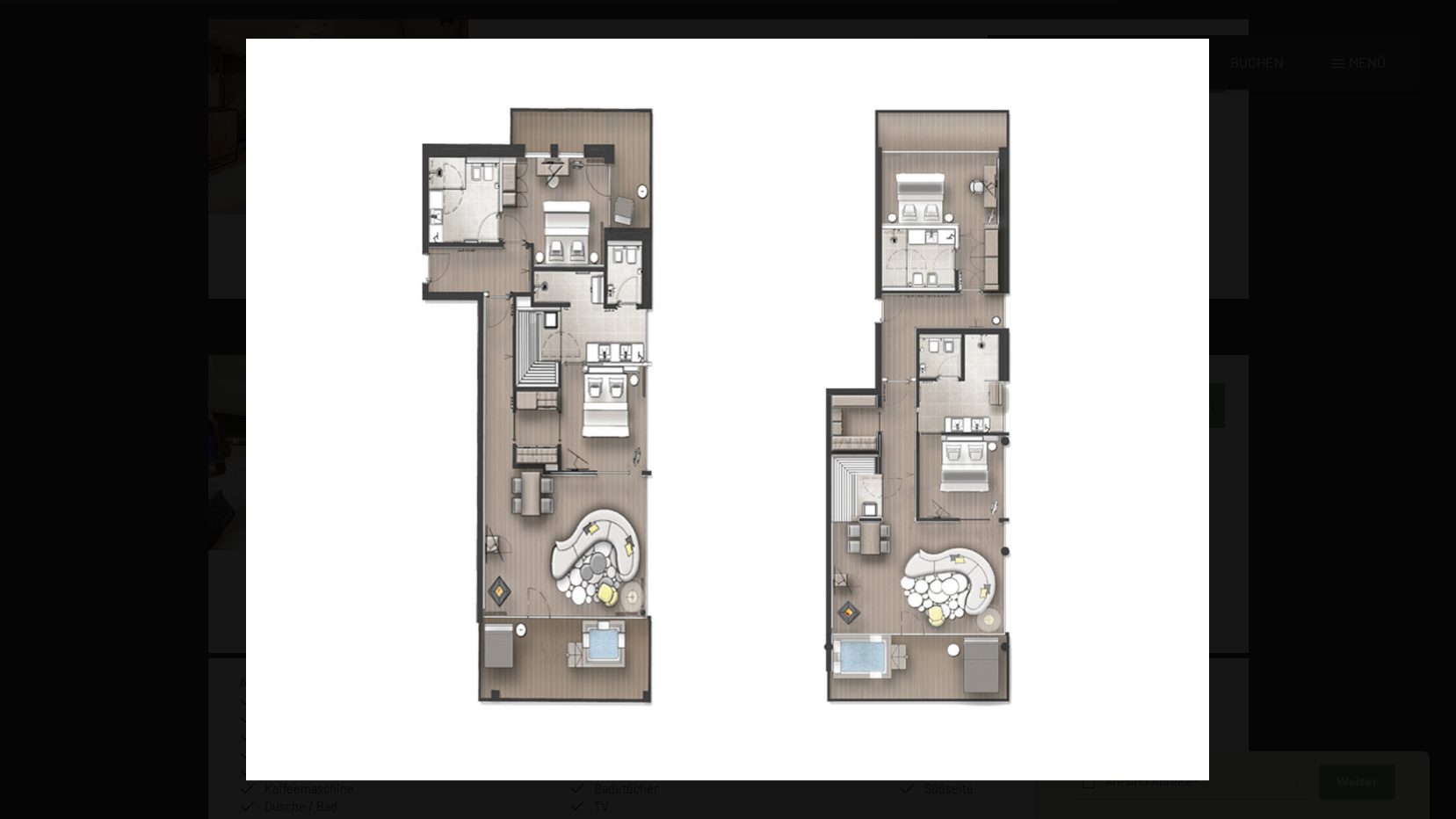
click at [1432, 408] on button "button" at bounding box center [1424, 409] width 61 height 88
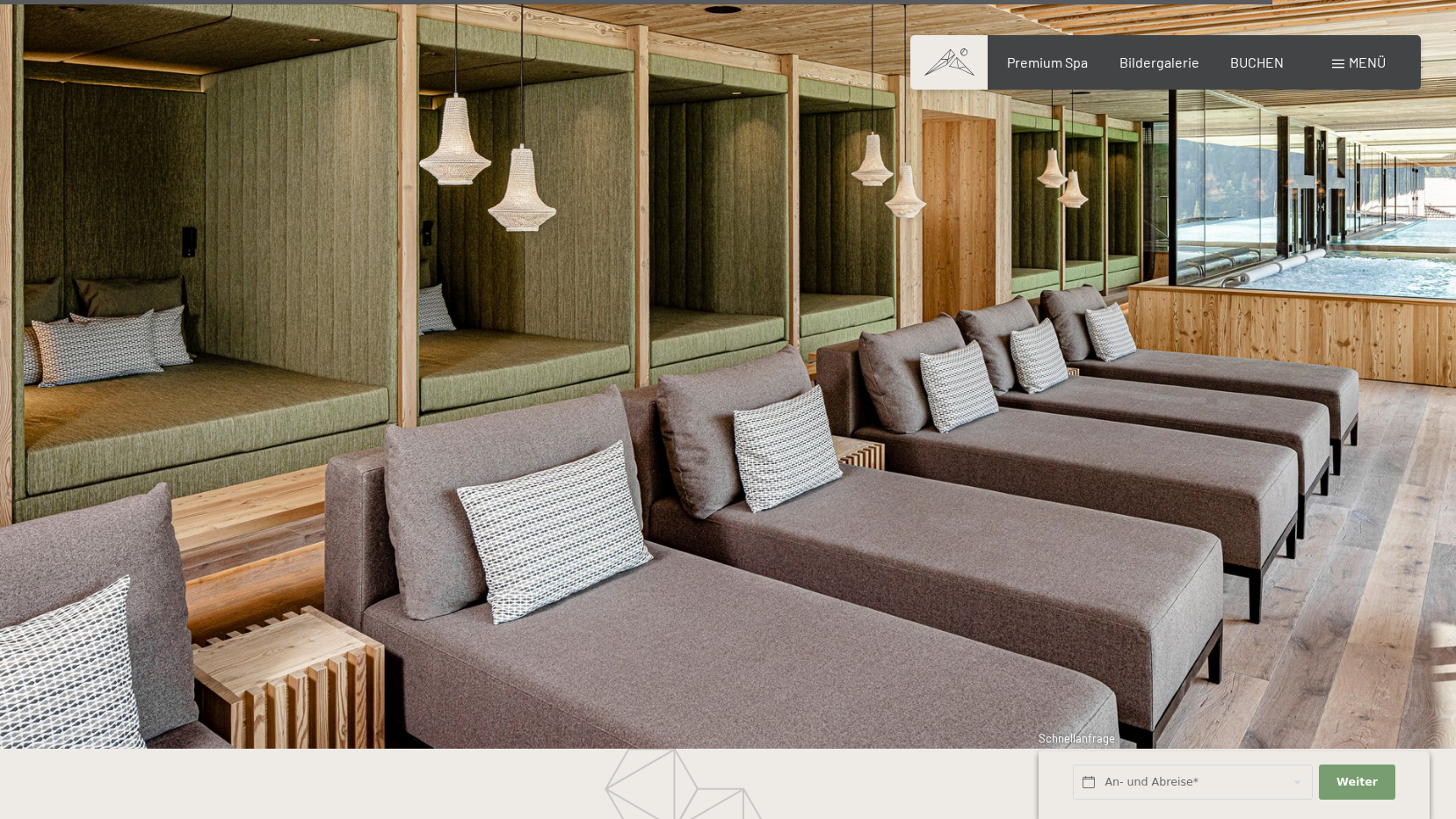
scroll to position [9312, 0]
